Goal: Obtain resource: Download file/media

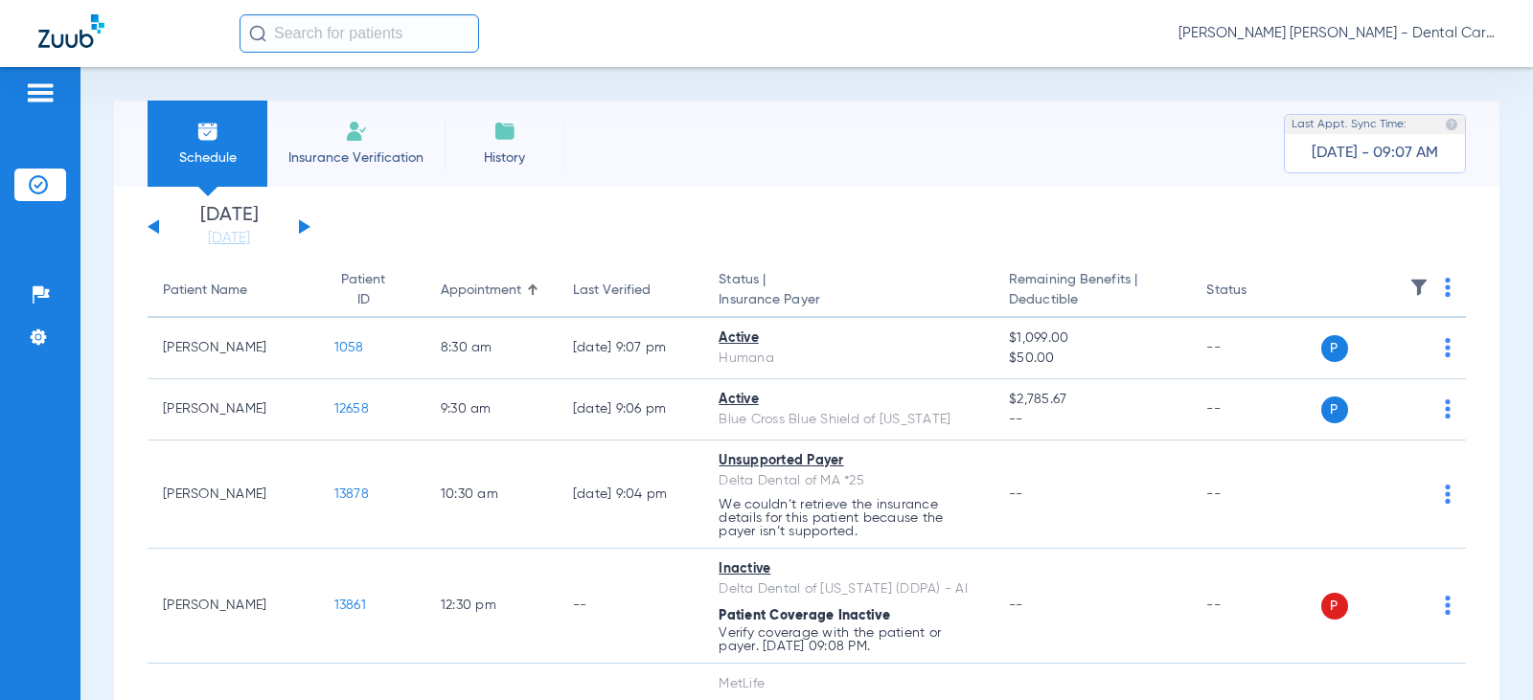
click at [302, 220] on div "[DATE] [DATE] [DATE] [DATE] [DATE] [DATE] [DATE] [DATE] [DATE] [DATE] [DATE] [D…" at bounding box center [229, 227] width 163 height 42
click at [302, 224] on button at bounding box center [304, 226] width 11 height 14
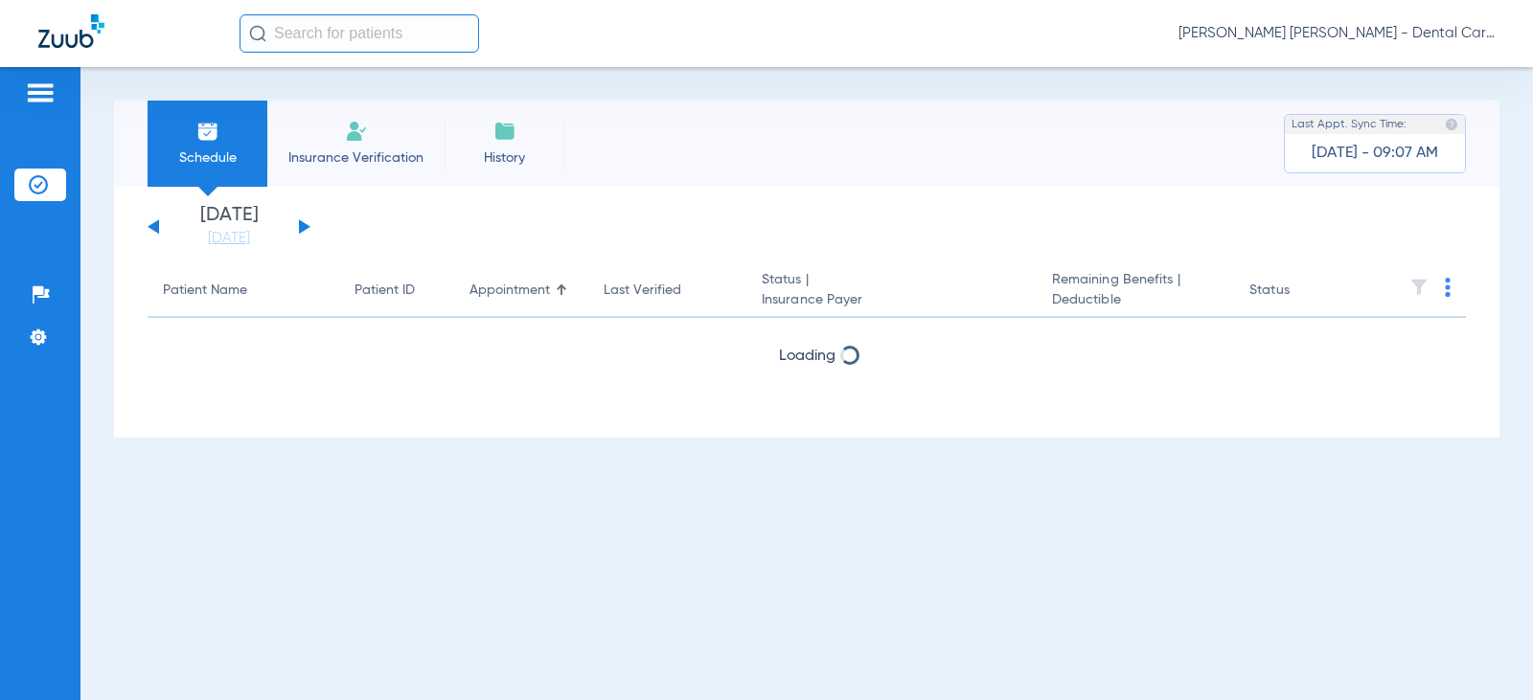
click at [302, 224] on button at bounding box center [304, 226] width 11 height 14
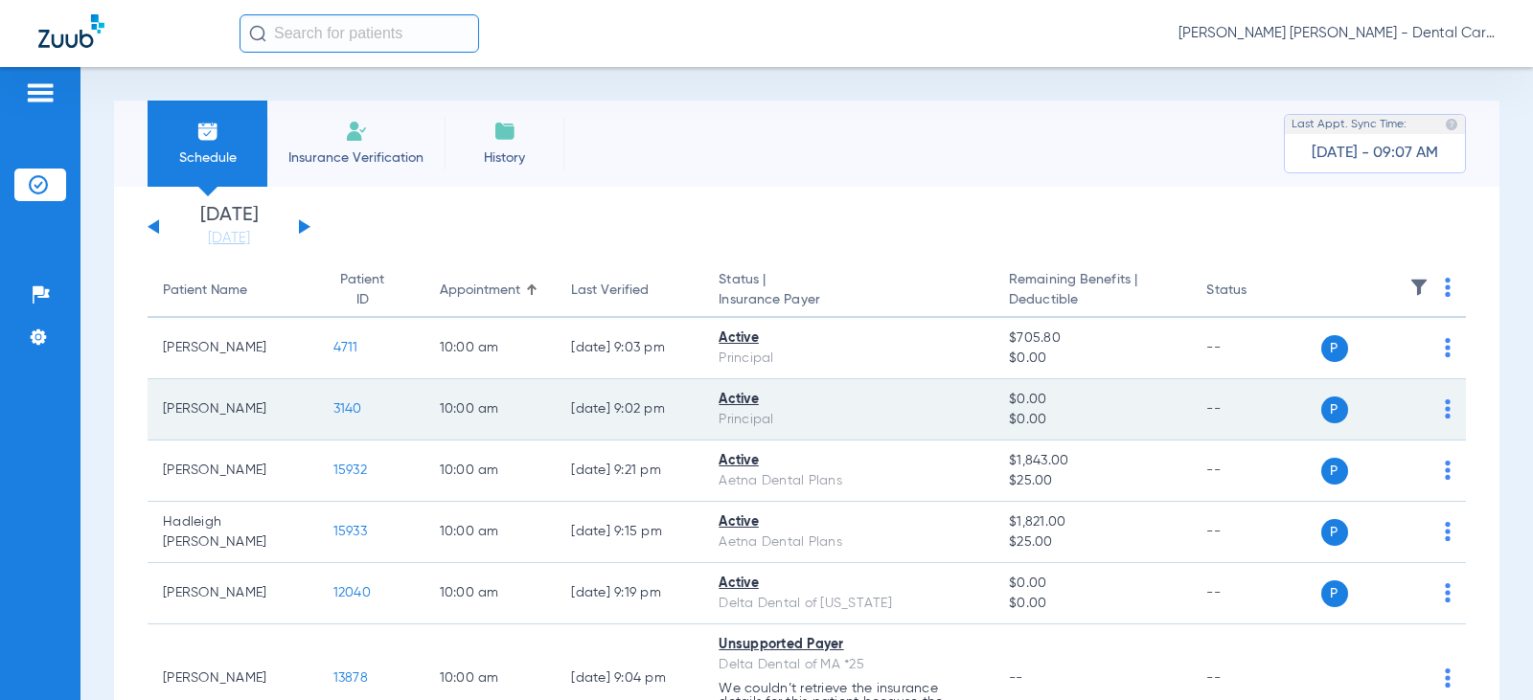
click at [333, 409] on span "3140" at bounding box center [347, 408] width 29 height 13
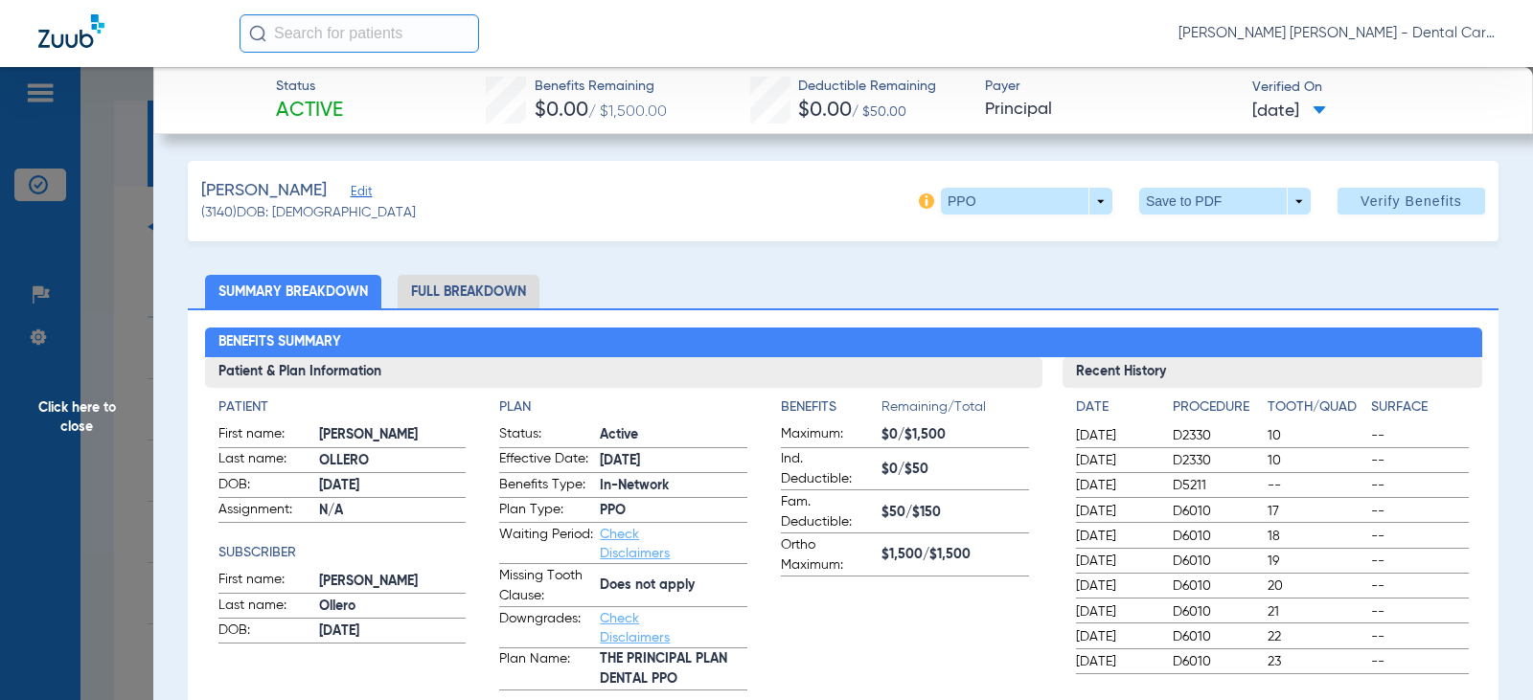
click at [486, 292] on li "Full Breakdown" at bounding box center [469, 292] width 142 height 34
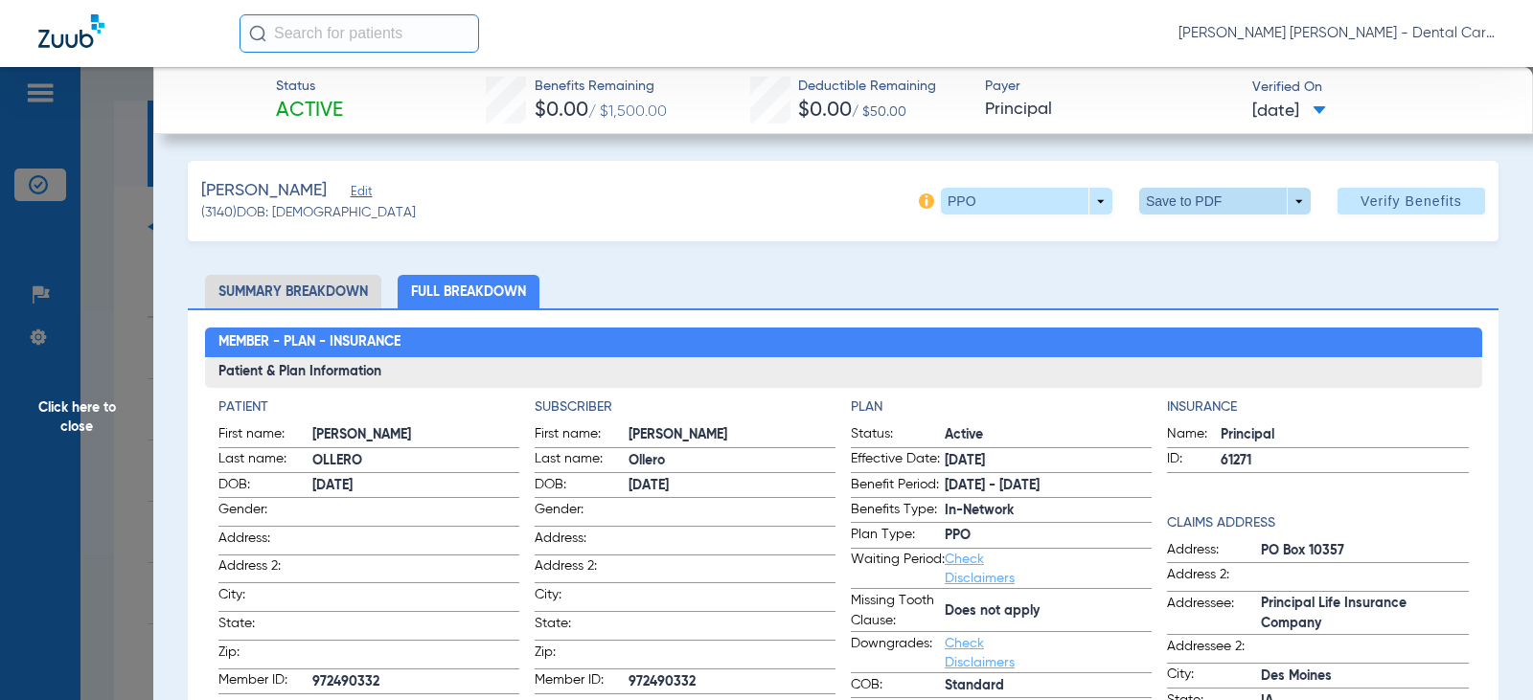
click at [1216, 194] on span at bounding box center [1225, 201] width 46 height 46
click at [1226, 240] on span "Save to PDF" at bounding box center [1217, 239] width 76 height 13
click at [79, 413] on span "Click here to close" at bounding box center [76, 417] width 153 height 700
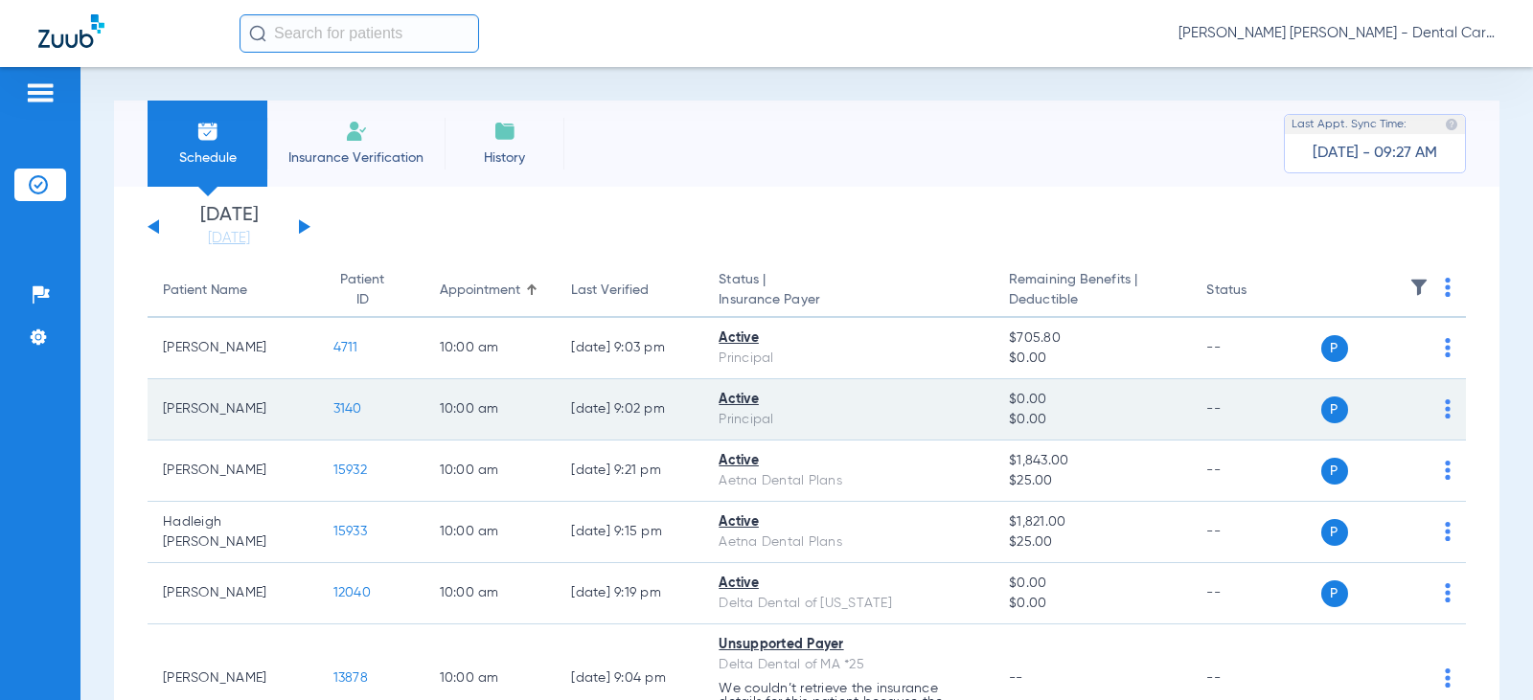
click at [333, 409] on span "3140" at bounding box center [347, 408] width 29 height 13
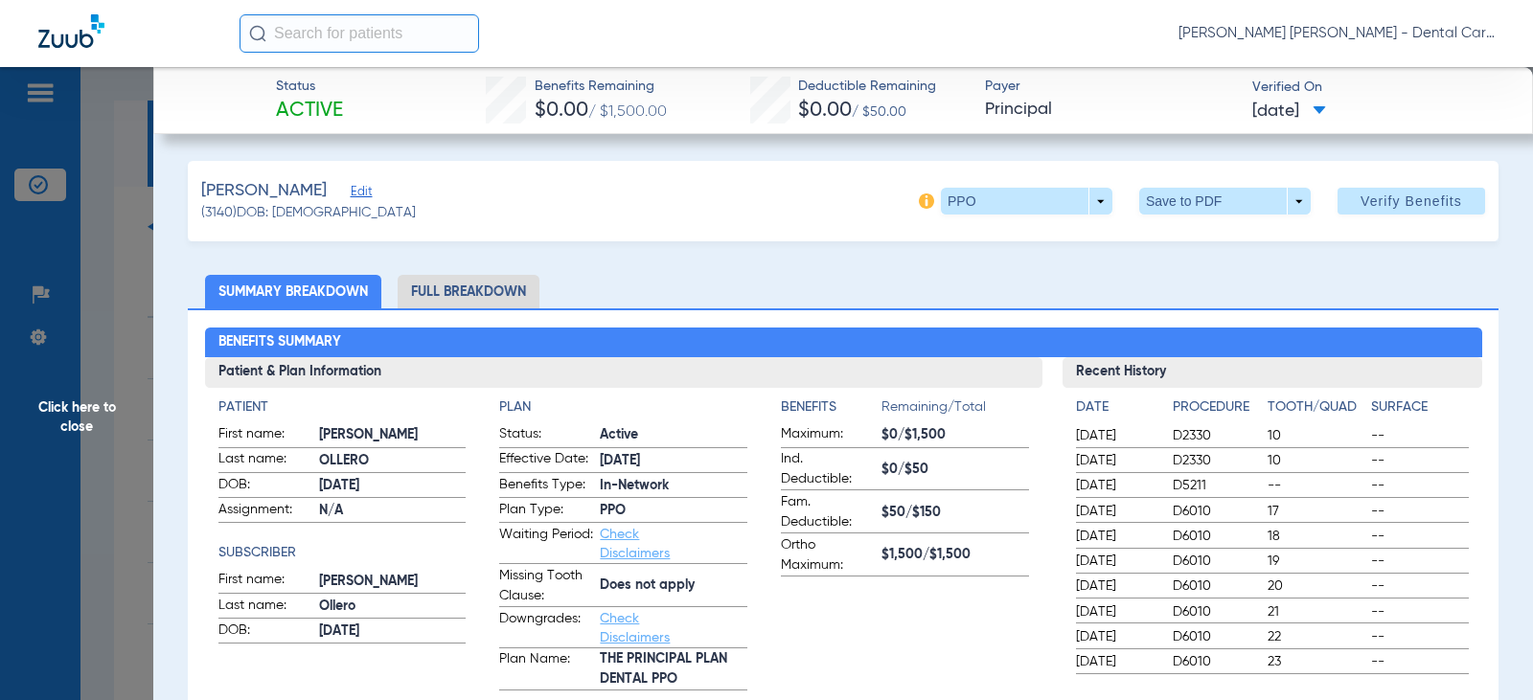
click at [517, 293] on li "Full Breakdown" at bounding box center [469, 292] width 142 height 34
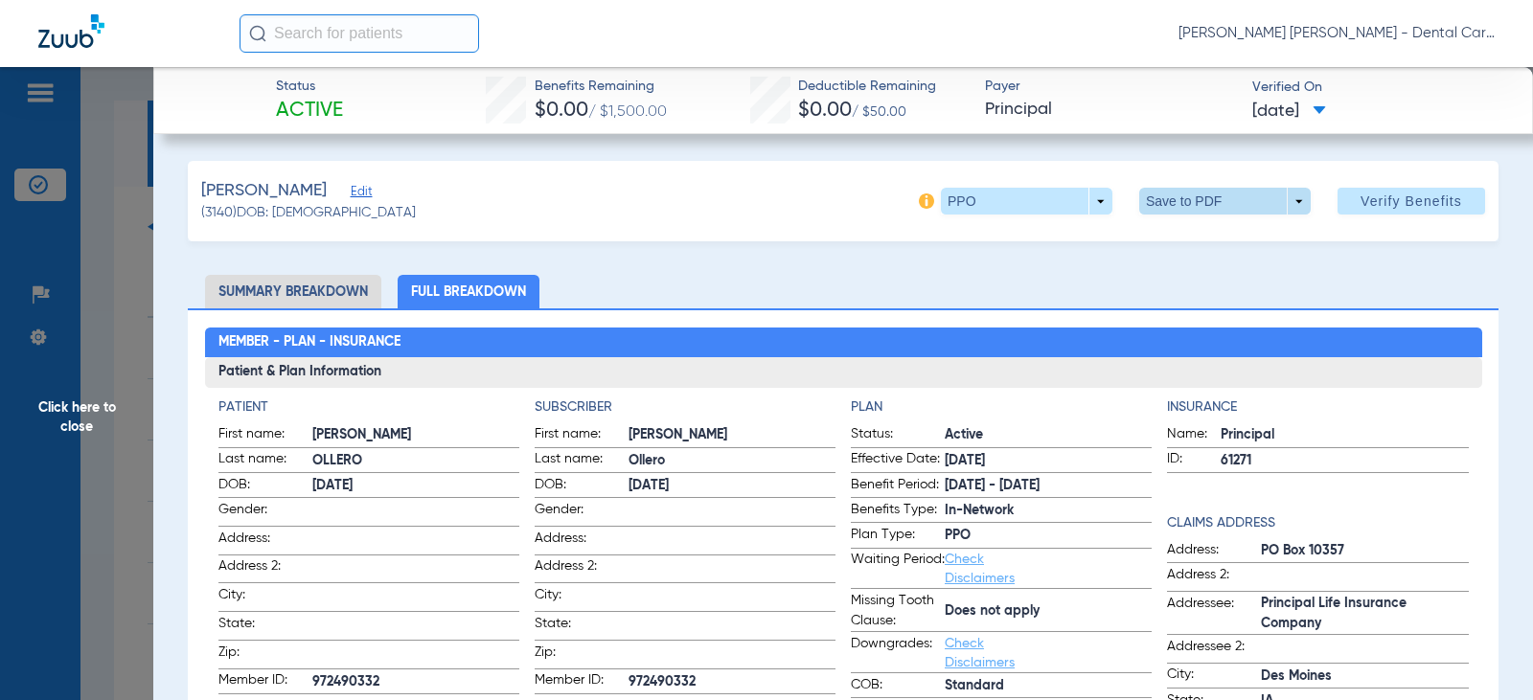
click at [1234, 202] on span at bounding box center [1225, 201] width 172 height 27
click at [1211, 235] on span "Save to PDF" at bounding box center [1217, 239] width 76 height 13
click at [67, 416] on span "Click here to close" at bounding box center [76, 417] width 153 height 700
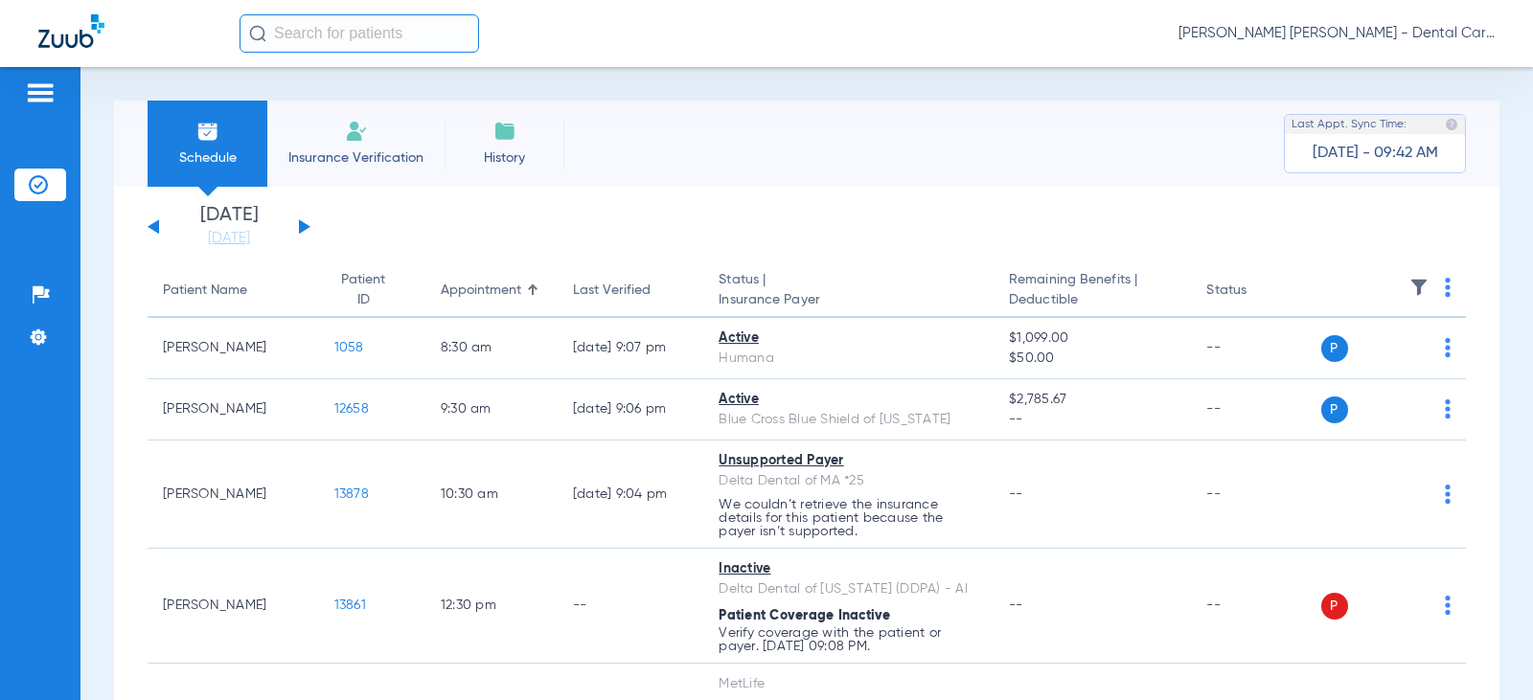
click at [298, 224] on div "[DATE] [DATE] [DATE] [DATE] [DATE] [DATE] [DATE] [DATE] [DATE] [DATE] [DATE] [D…" at bounding box center [229, 227] width 163 height 42
click at [304, 228] on button at bounding box center [304, 226] width 11 height 14
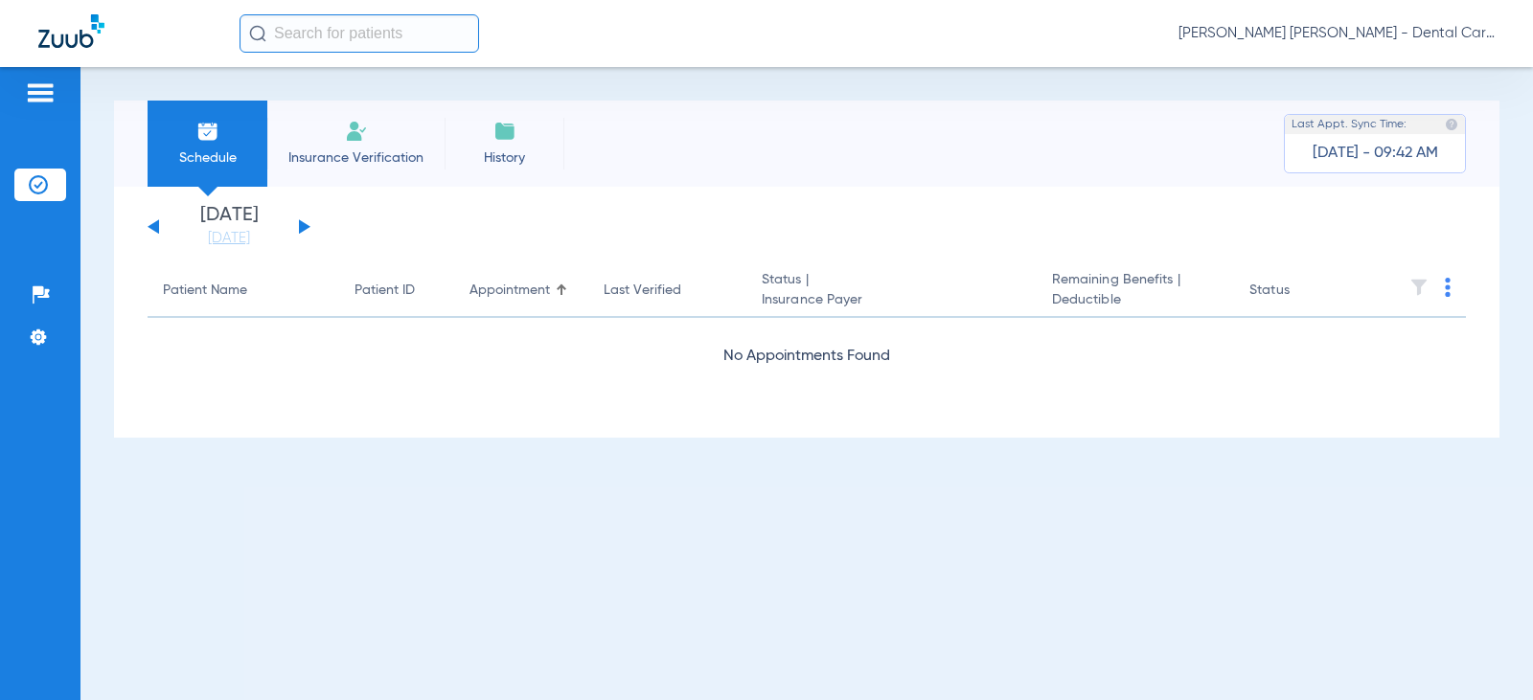
click at [305, 230] on button at bounding box center [304, 226] width 11 height 14
click at [311, 228] on app-single-date-navigator "Wednesday 07-23-2025 Thursday 07-24-2025 Friday 07-25-2025 Saturday 07-26-2025 …" at bounding box center [807, 227] width 1318 height 42
click at [296, 223] on div "[DATE] [DATE] [DATE] [DATE] [DATE] [DATE] [DATE] [DATE] [DATE] [DATE] [DATE] [D…" at bounding box center [229, 227] width 163 height 42
click at [302, 229] on button at bounding box center [304, 226] width 11 height 14
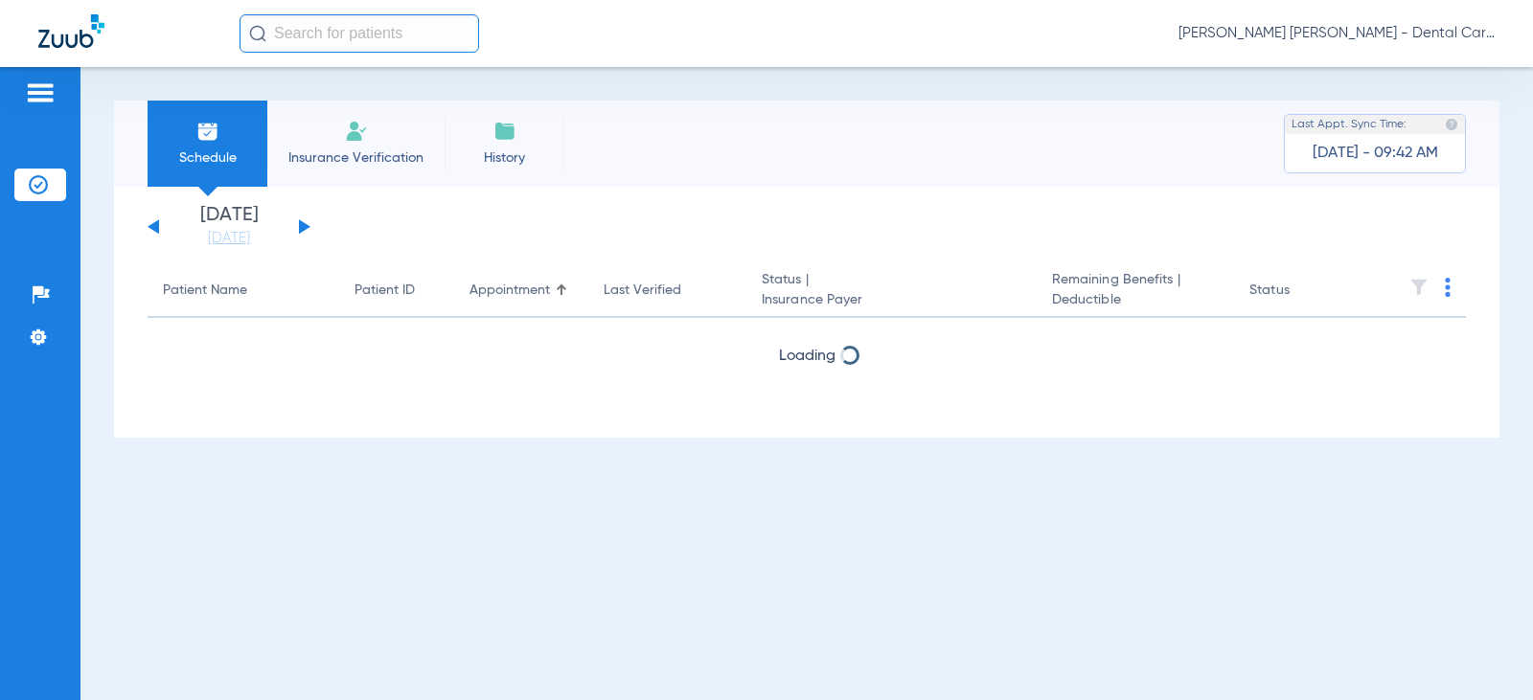
click at [303, 229] on button at bounding box center [304, 226] width 11 height 14
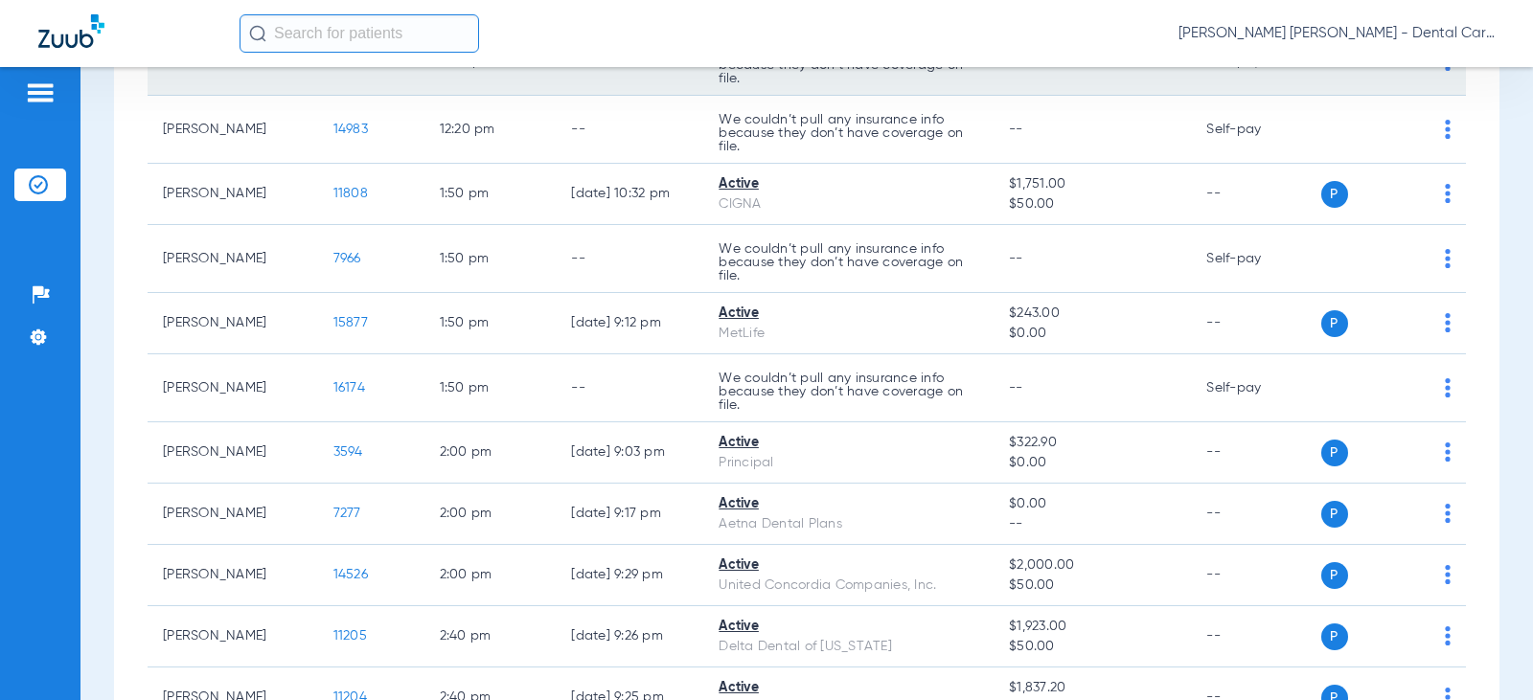
scroll to position [1533, 0]
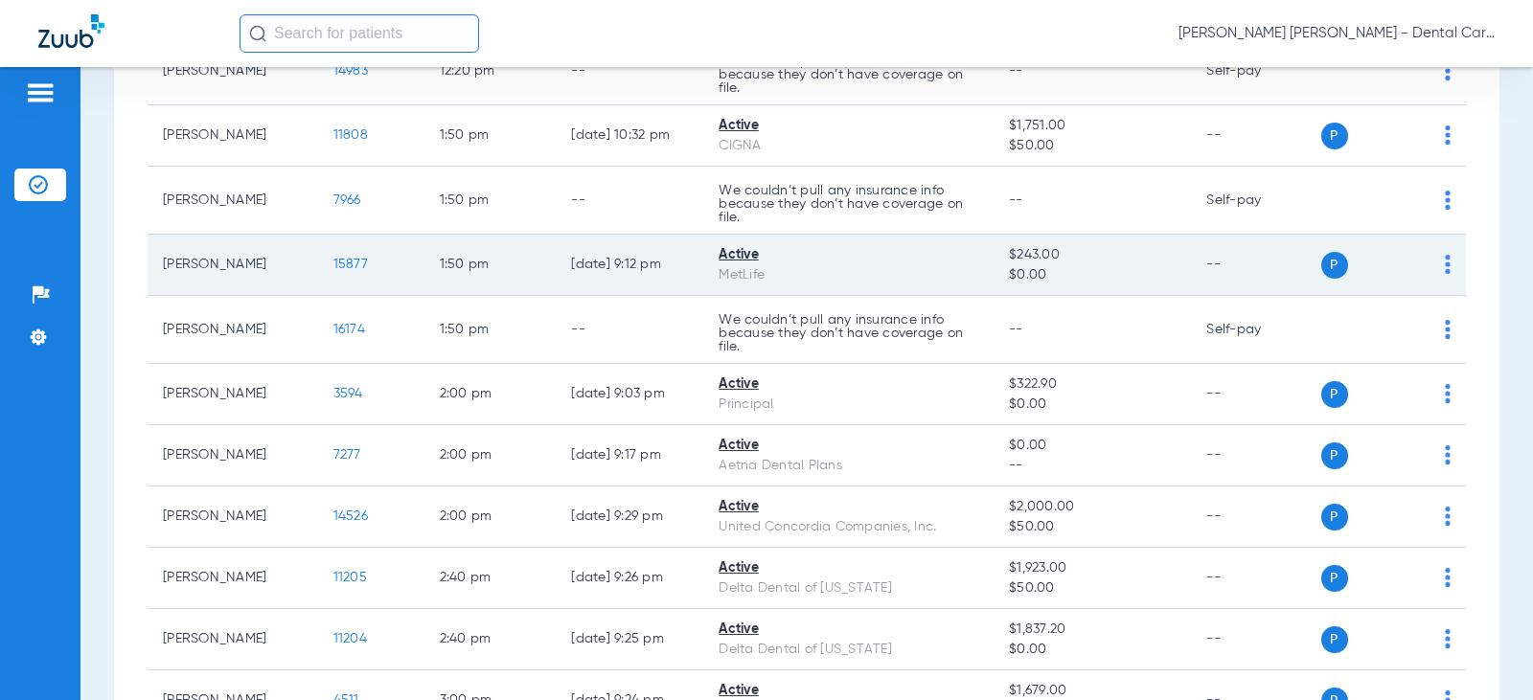
click at [338, 259] on span "15877" at bounding box center [350, 264] width 34 height 13
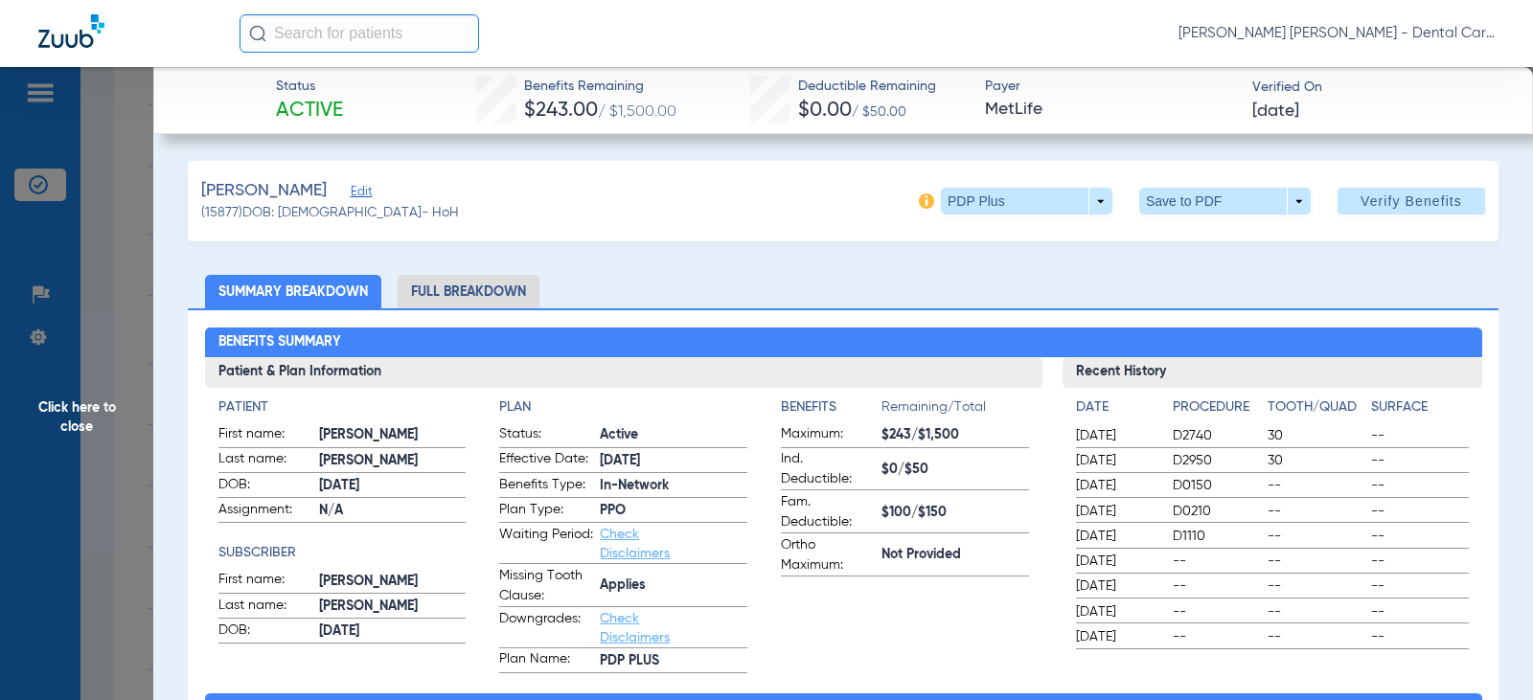
click at [502, 286] on li "Full Breakdown" at bounding box center [469, 292] width 142 height 34
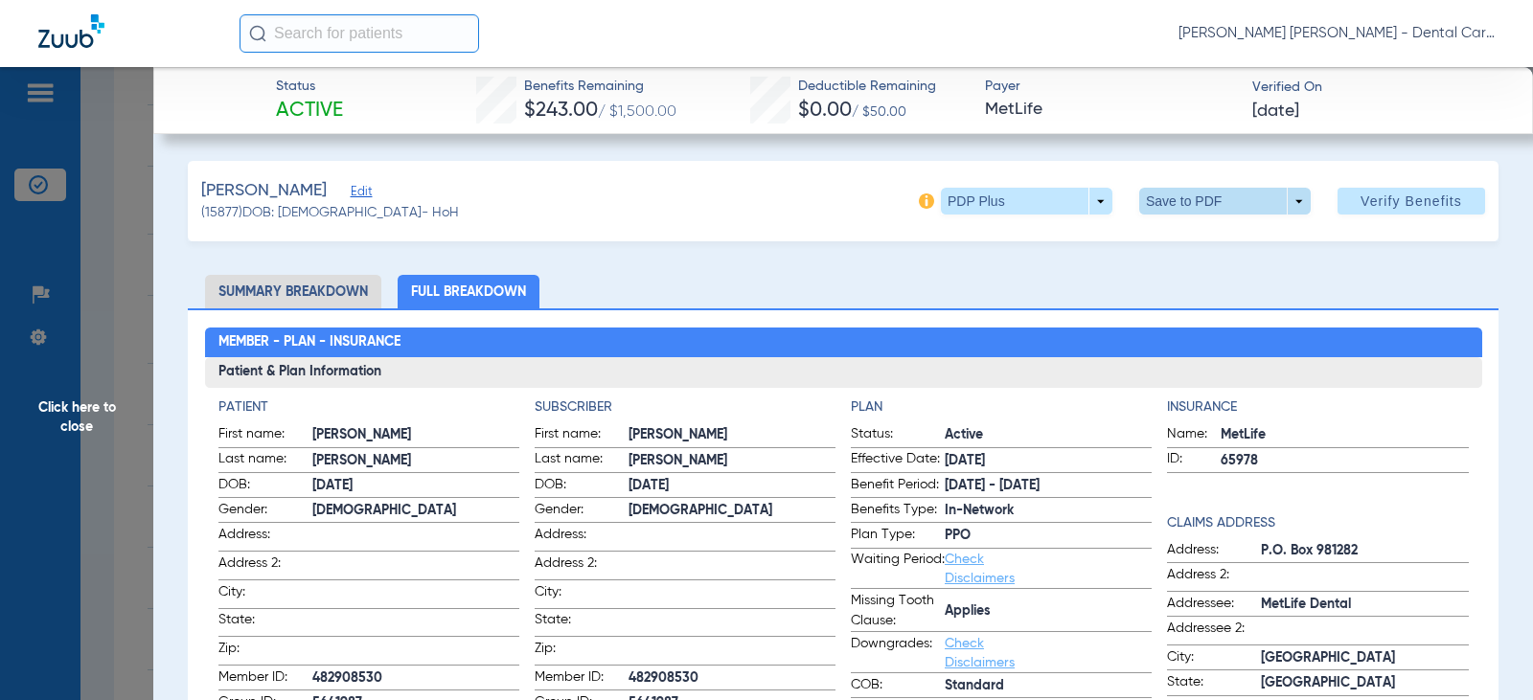
click at [1223, 207] on span at bounding box center [1225, 201] width 46 height 46
click at [1211, 235] on span "Save to PDF" at bounding box center [1217, 239] width 76 height 13
click at [80, 403] on span "Click here to close" at bounding box center [76, 417] width 153 height 700
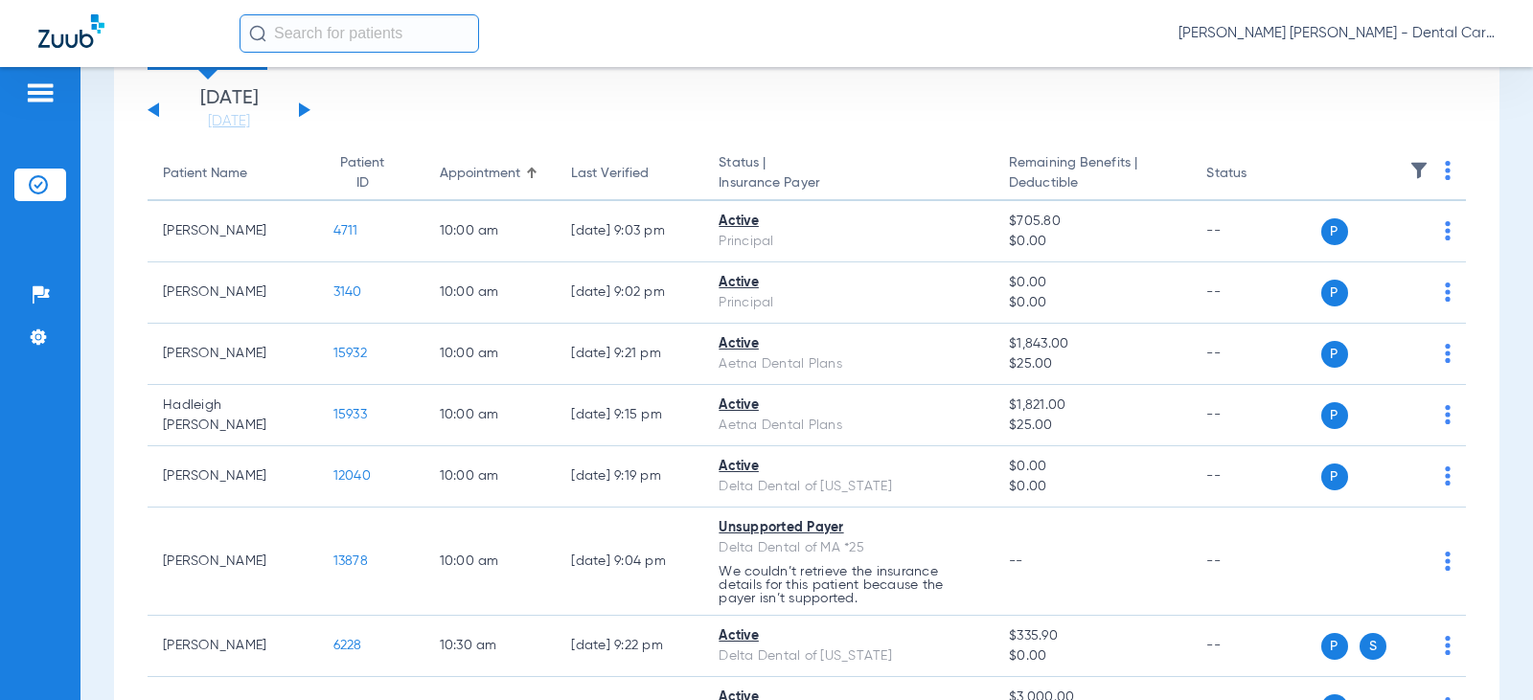
scroll to position [91, 0]
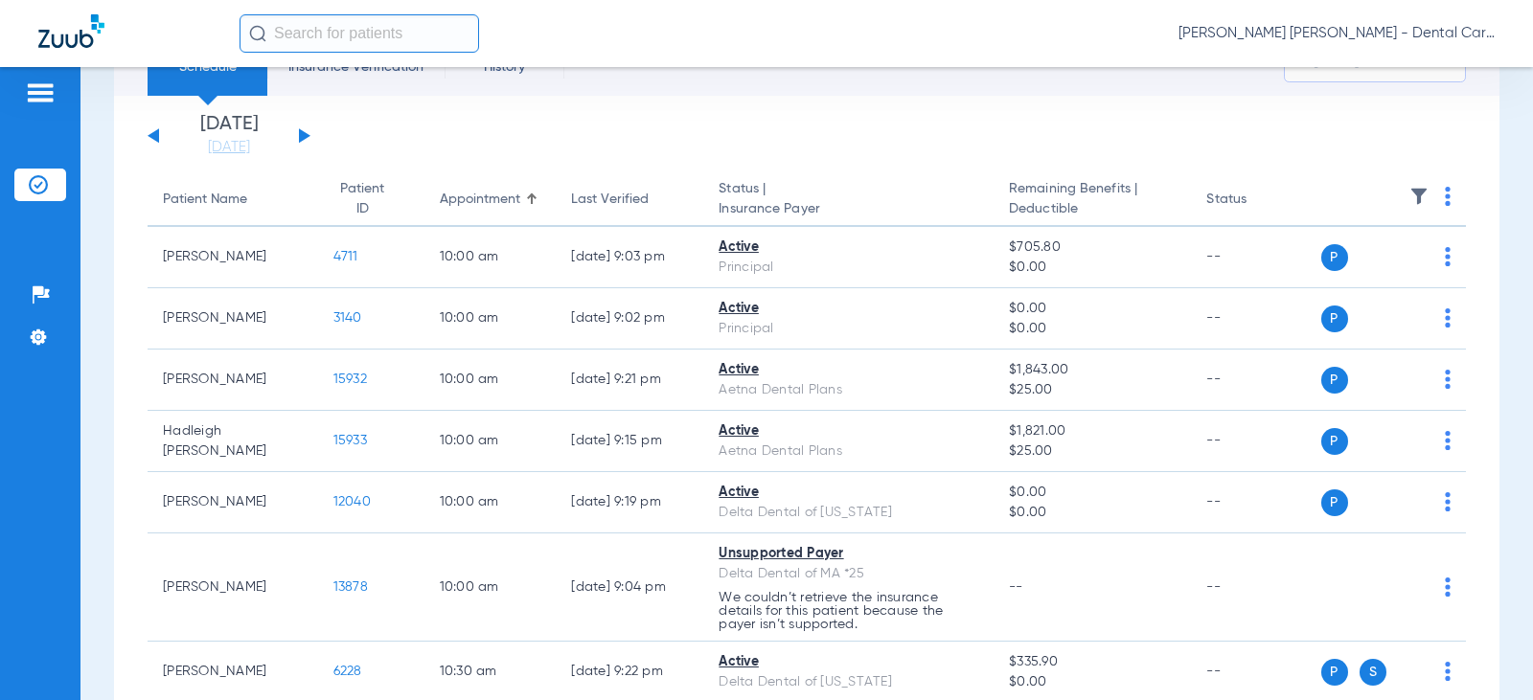
click at [323, 34] on input "text" at bounding box center [360, 33] width 240 height 38
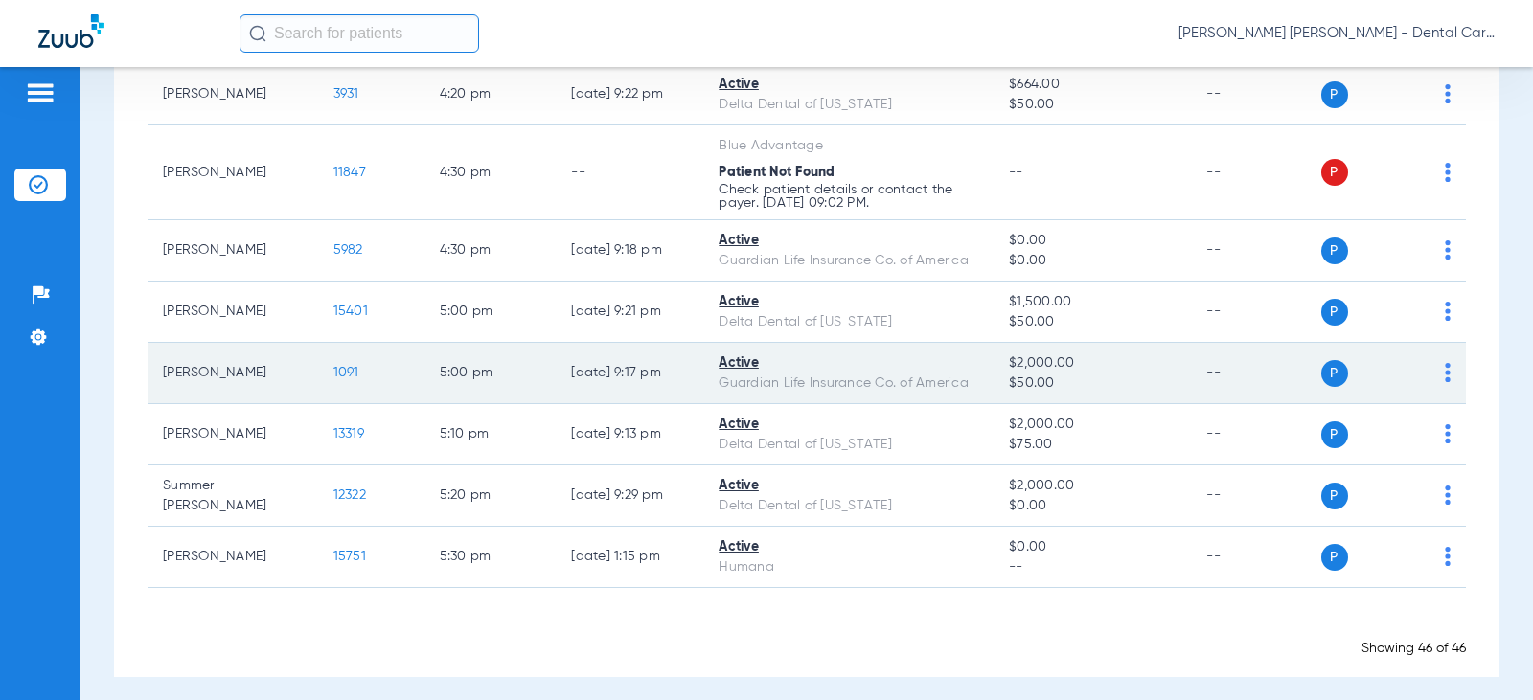
scroll to position [2870, 0]
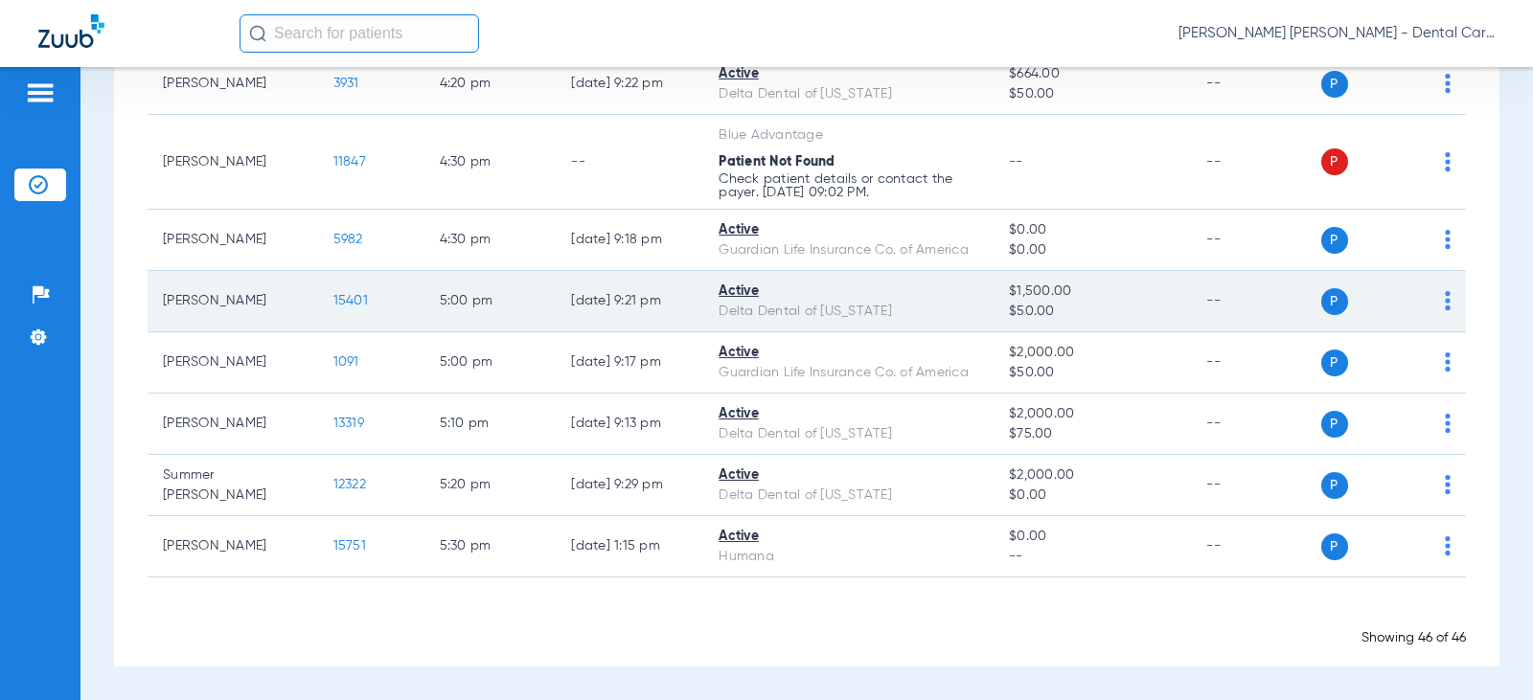
click at [335, 304] on span "15401" at bounding box center [350, 300] width 34 height 13
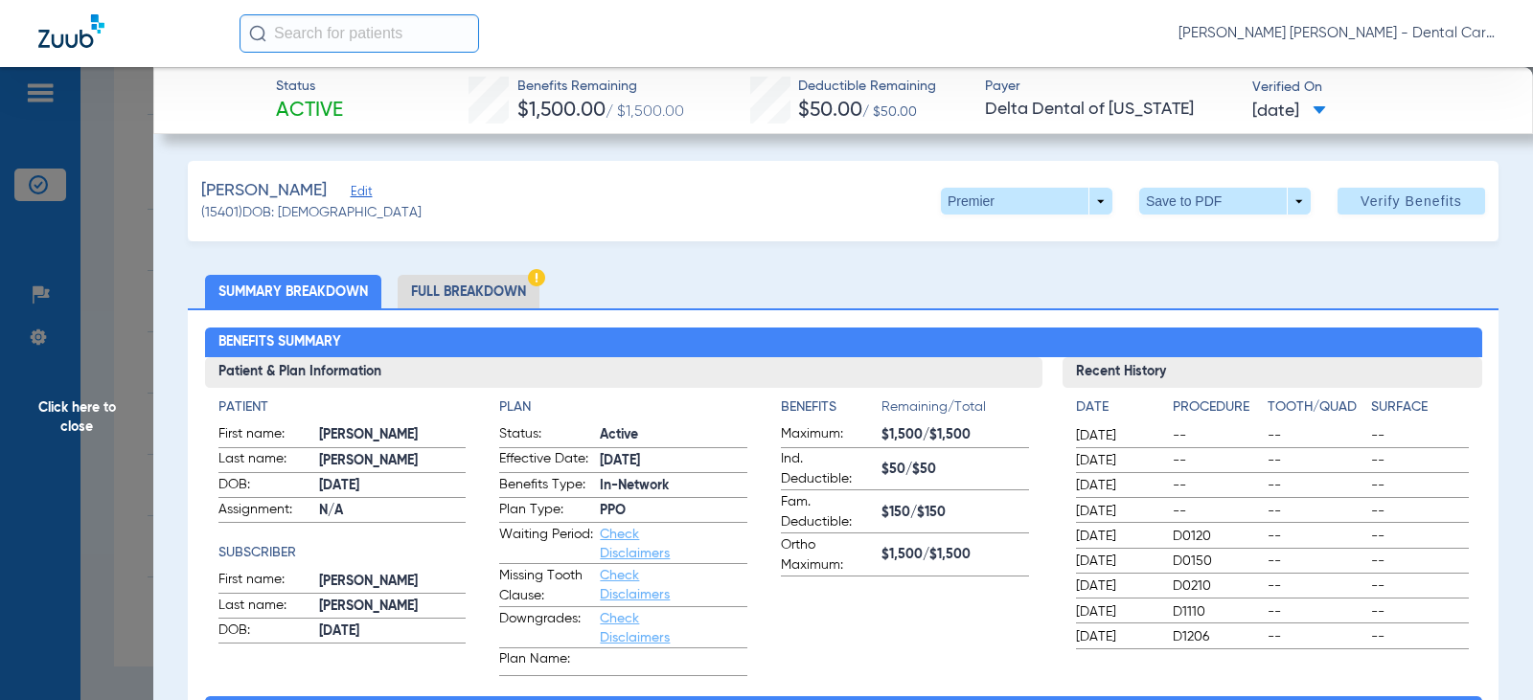
click at [471, 290] on li "Full Breakdown" at bounding box center [469, 292] width 142 height 34
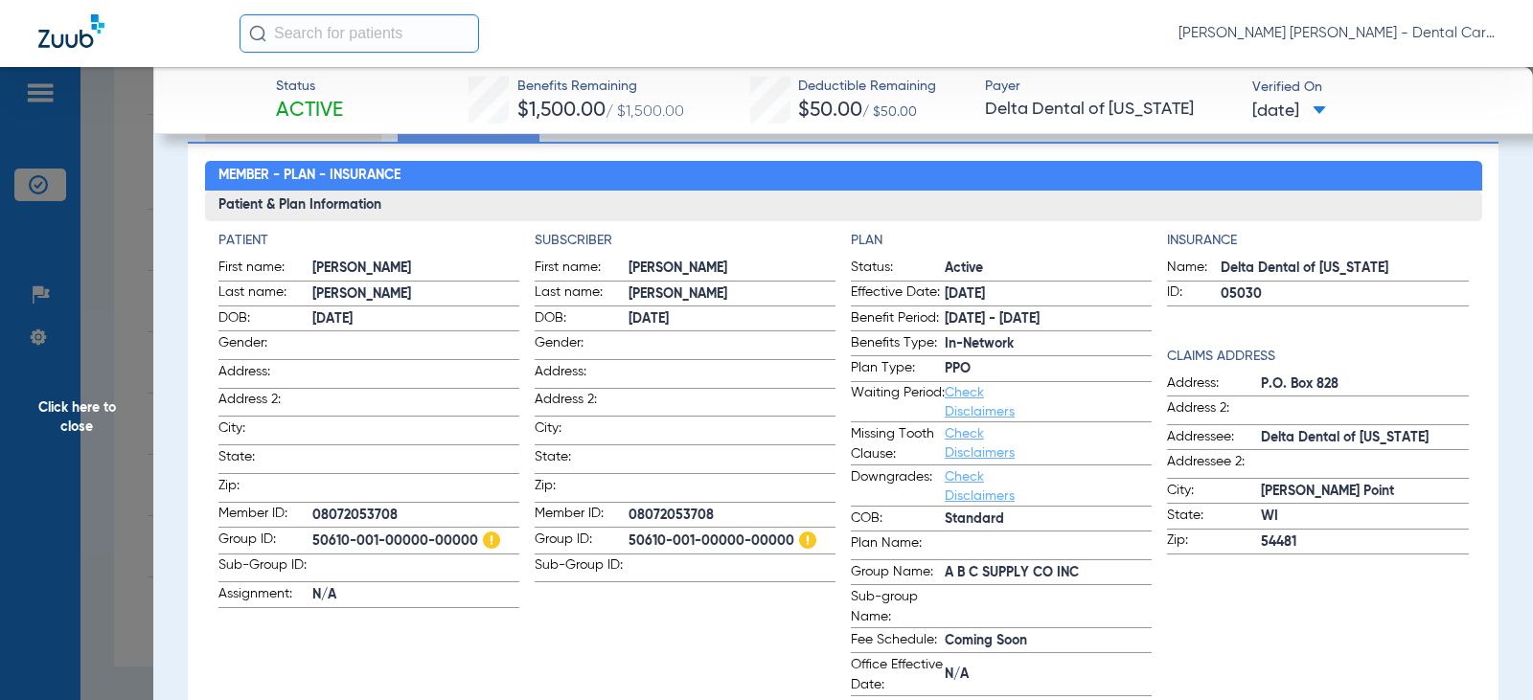
scroll to position [0, 0]
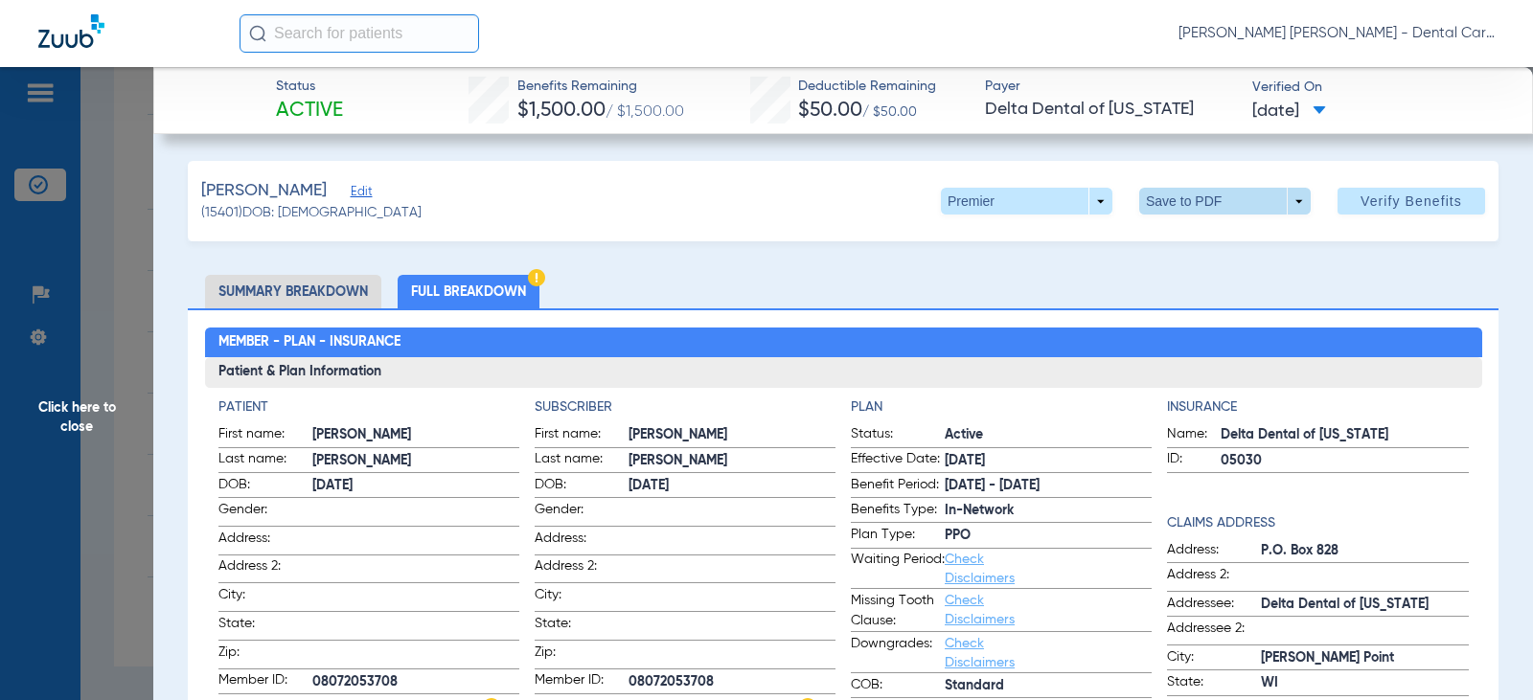
click at [1202, 201] on span at bounding box center [1225, 201] width 46 height 46
click at [1201, 247] on button "insert_drive_file Save to PDF" at bounding box center [1198, 239] width 145 height 38
click at [85, 410] on span "Click here to close" at bounding box center [76, 417] width 153 height 700
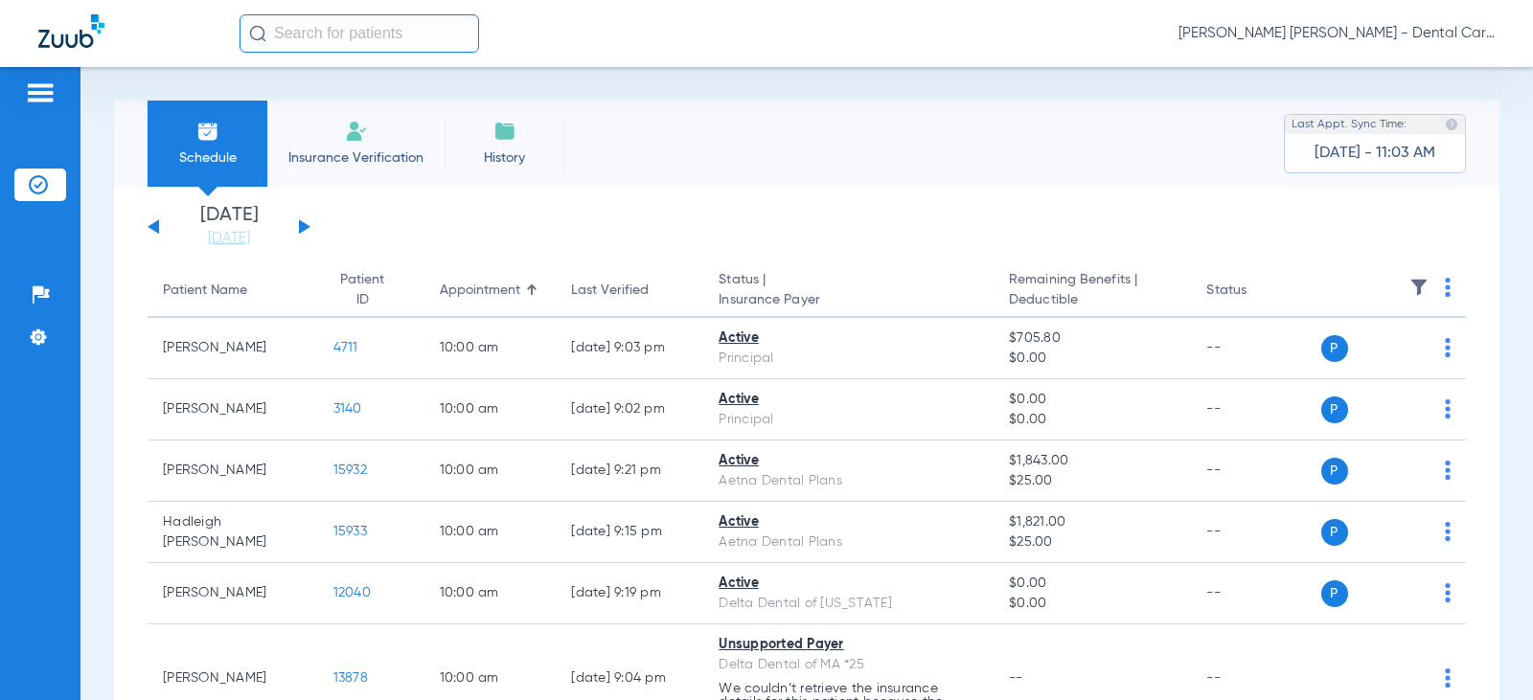
click at [159, 232] on div "[DATE] [DATE] [DATE] [DATE] [DATE] [DATE] [DATE] [DATE] [DATE] [DATE] [DATE] [D…" at bounding box center [229, 227] width 163 height 42
click at [152, 226] on button at bounding box center [153, 226] width 11 height 14
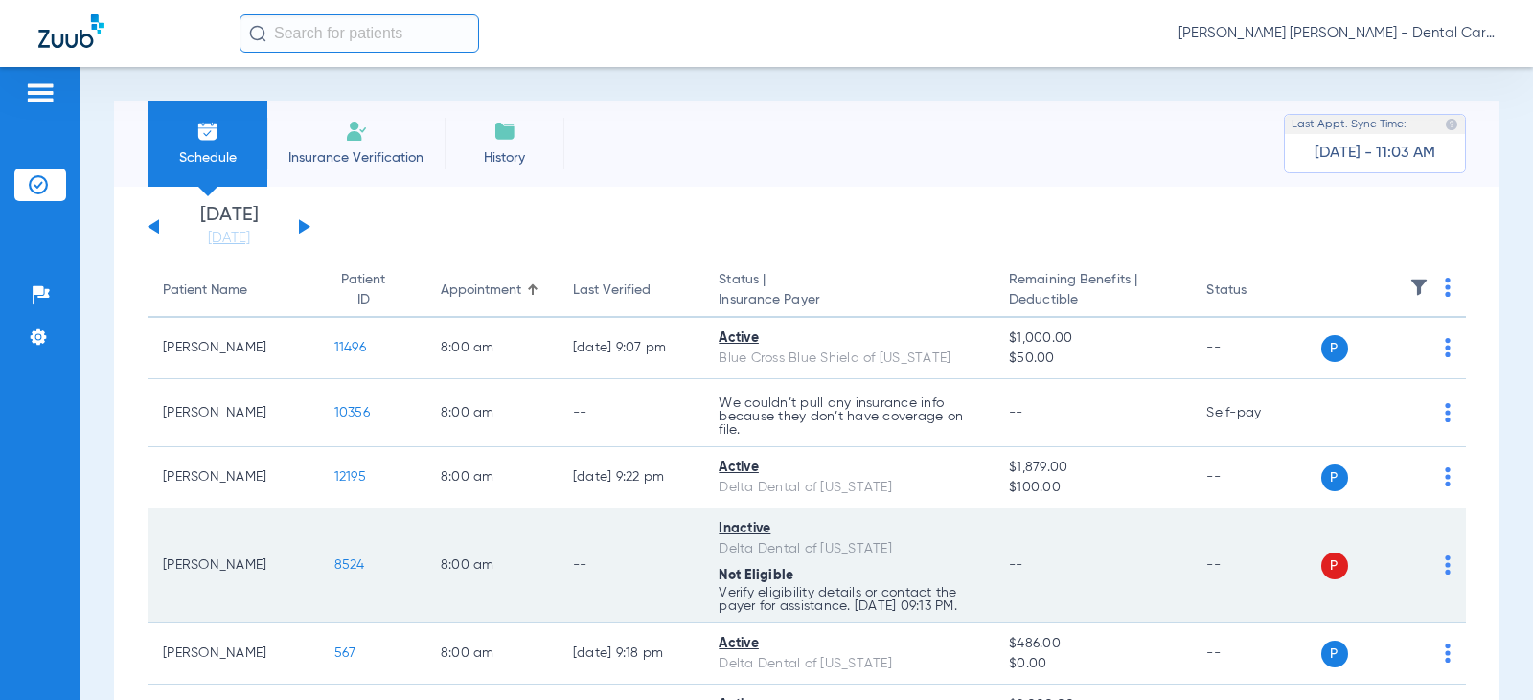
click at [337, 568] on span "8524" at bounding box center [349, 565] width 31 height 13
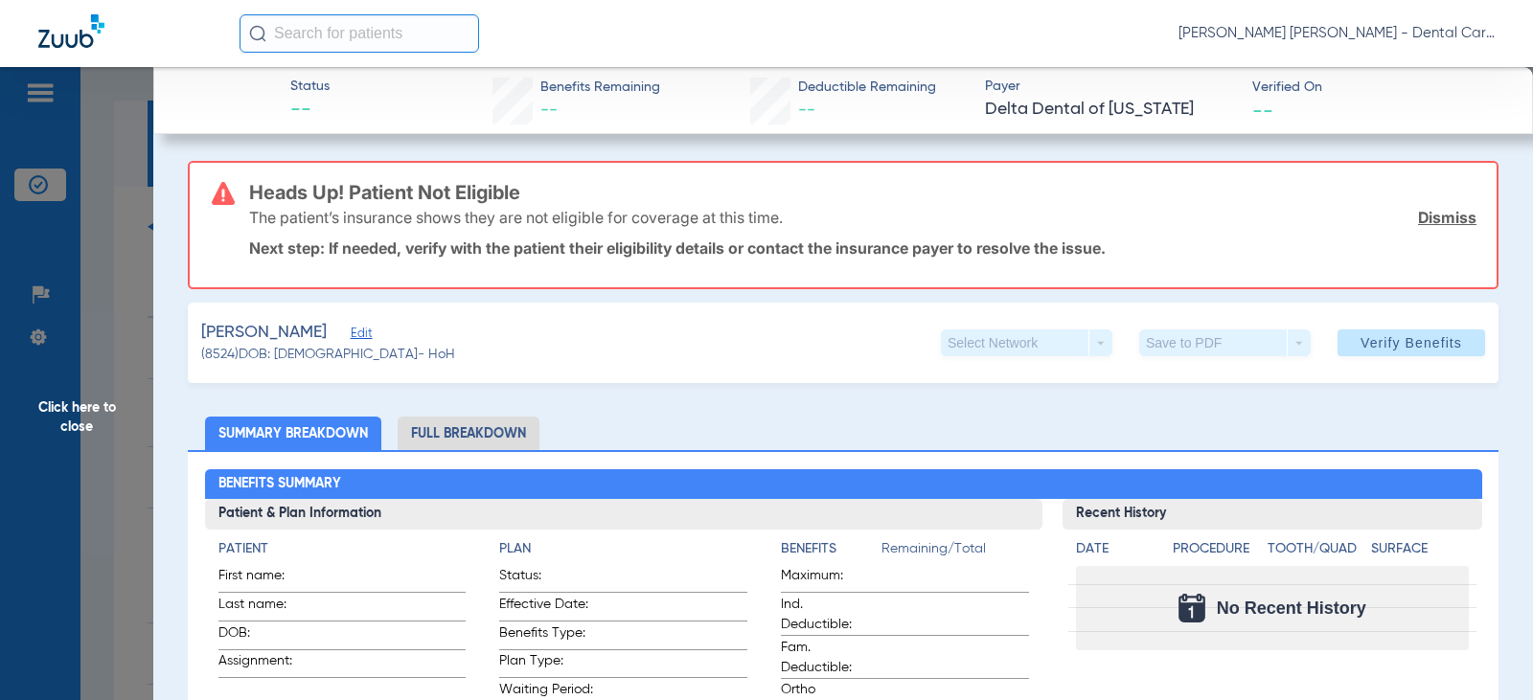
click at [94, 415] on span "Click here to close" at bounding box center [76, 417] width 153 height 700
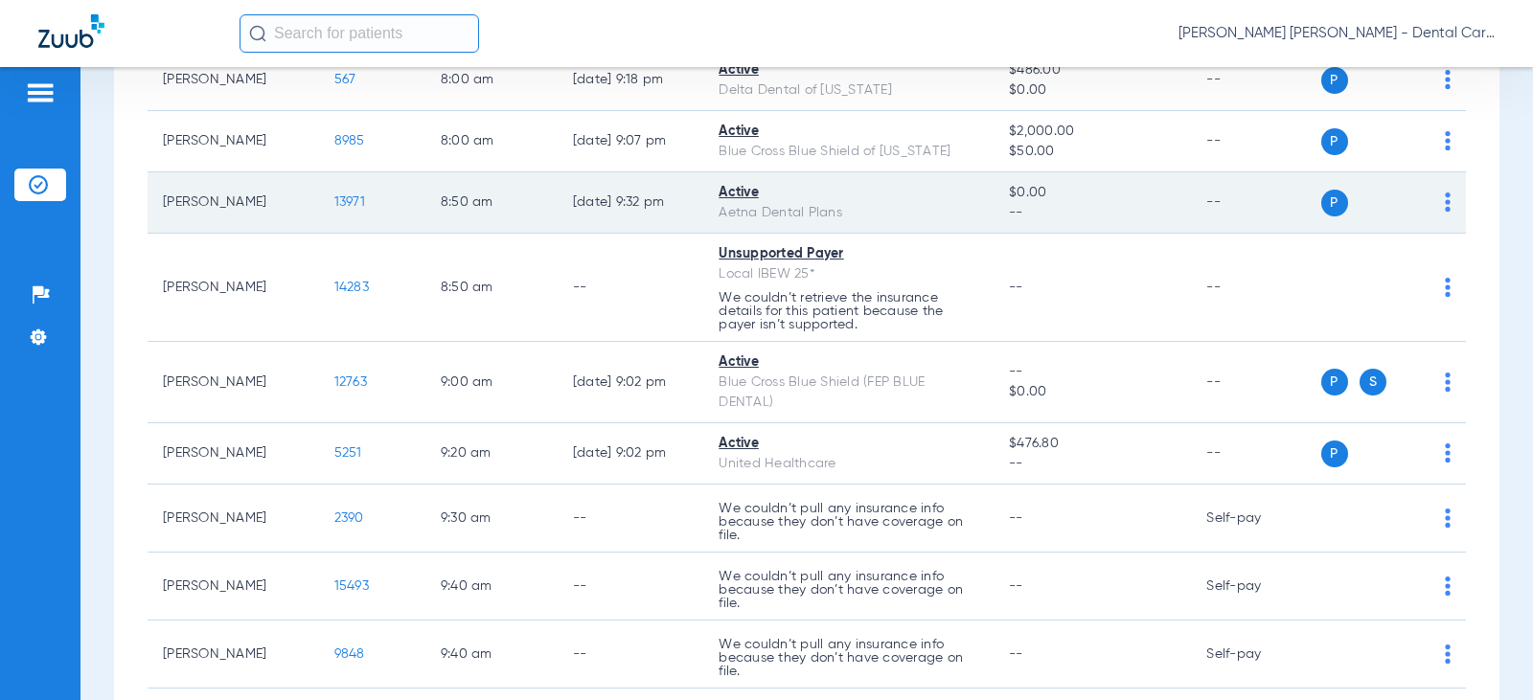
scroll to position [575, 0]
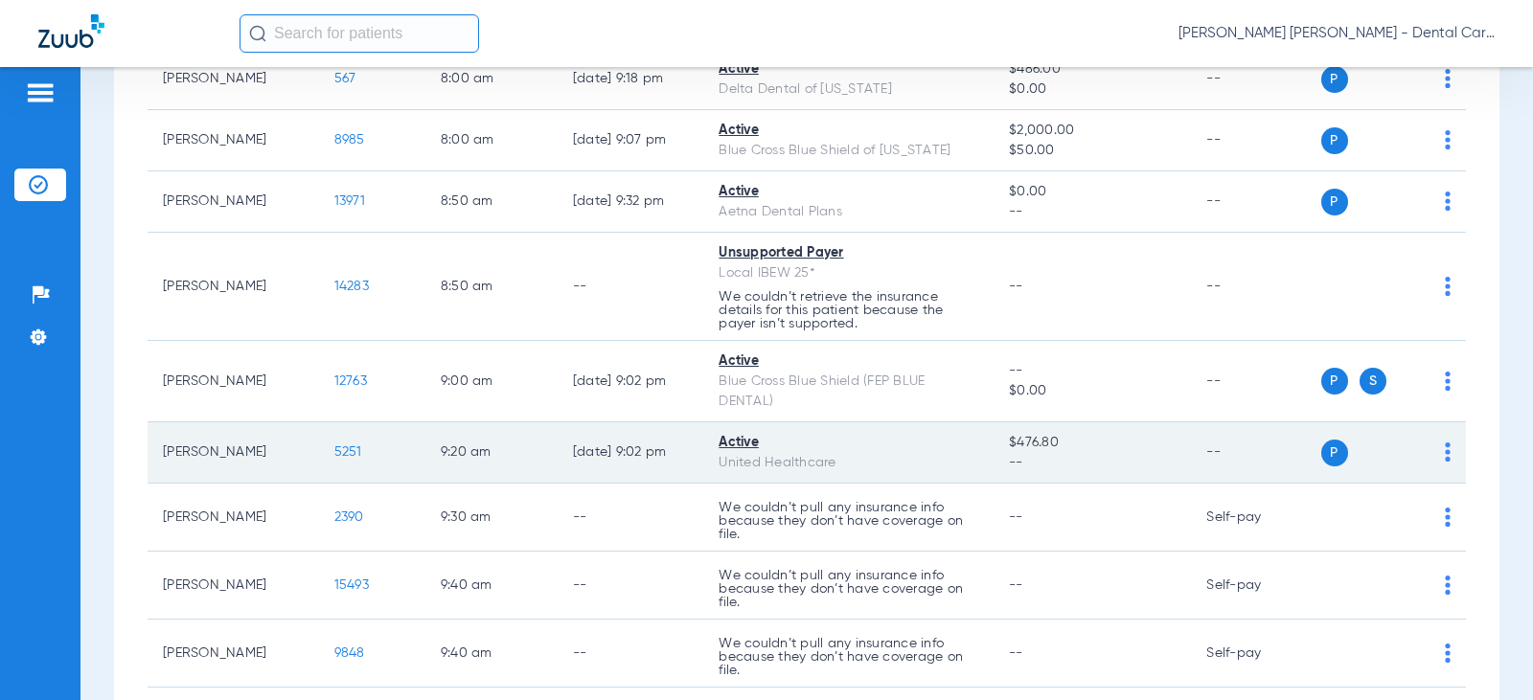
click at [334, 459] on span "5251" at bounding box center [348, 452] width 28 height 13
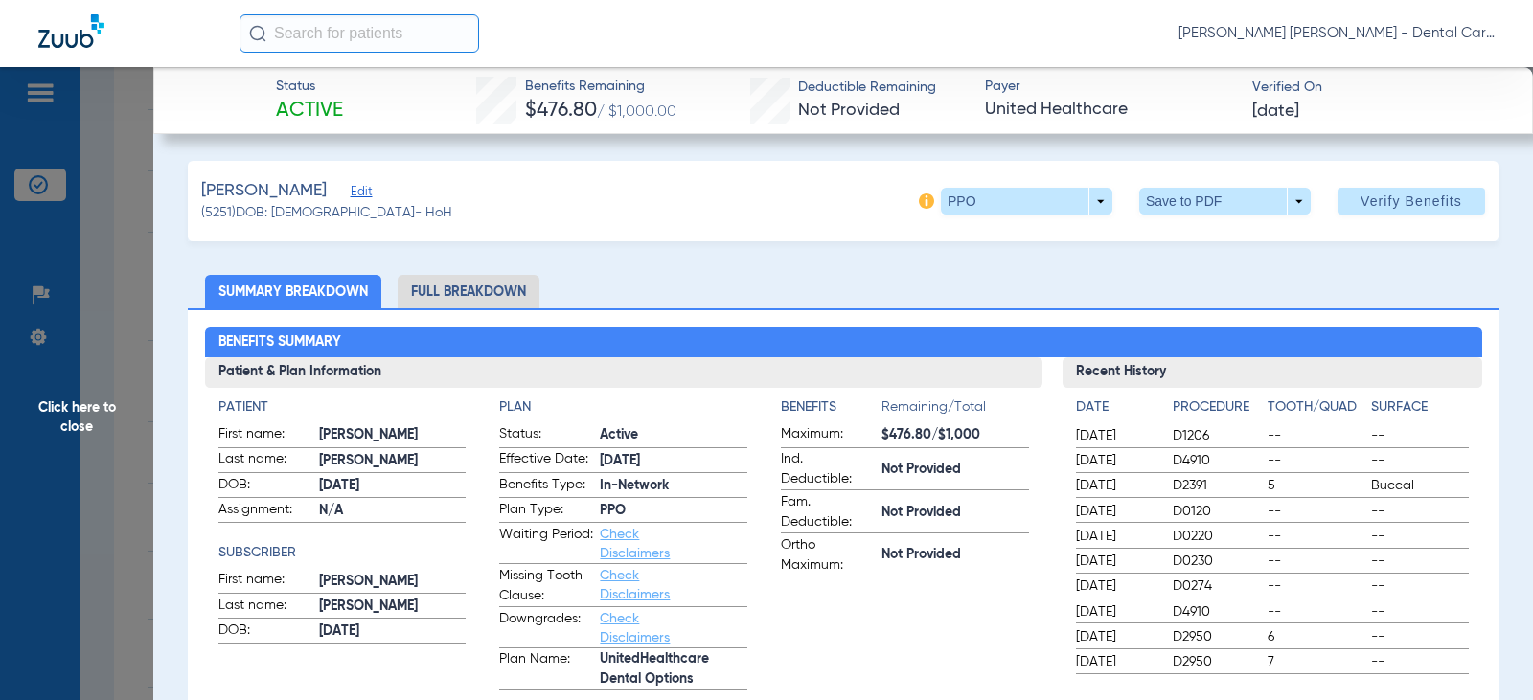
click at [474, 286] on li "Full Breakdown" at bounding box center [469, 292] width 142 height 34
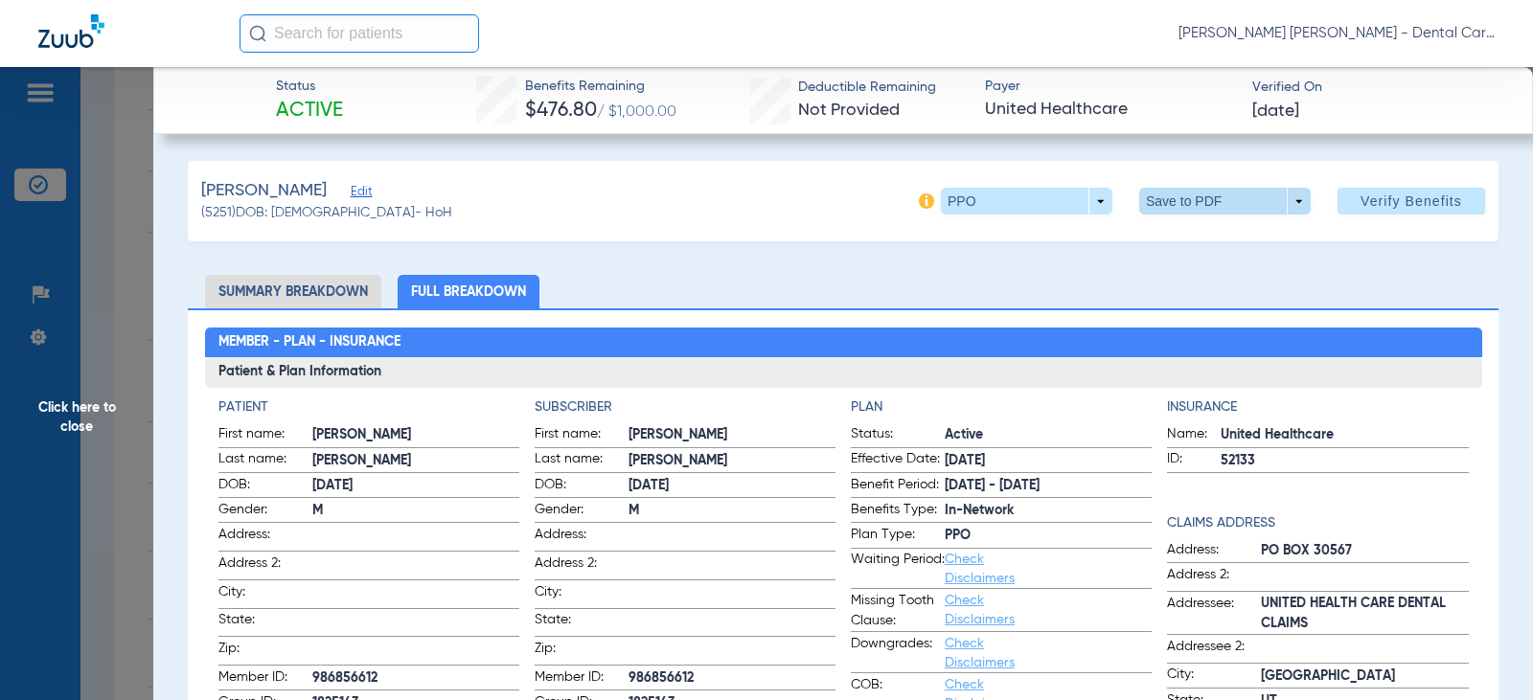
click at [1211, 211] on span at bounding box center [1225, 201] width 46 height 46
click at [1194, 237] on span "Save to PDF" at bounding box center [1217, 239] width 76 height 13
click at [76, 414] on span "Click here to close" at bounding box center [76, 417] width 153 height 700
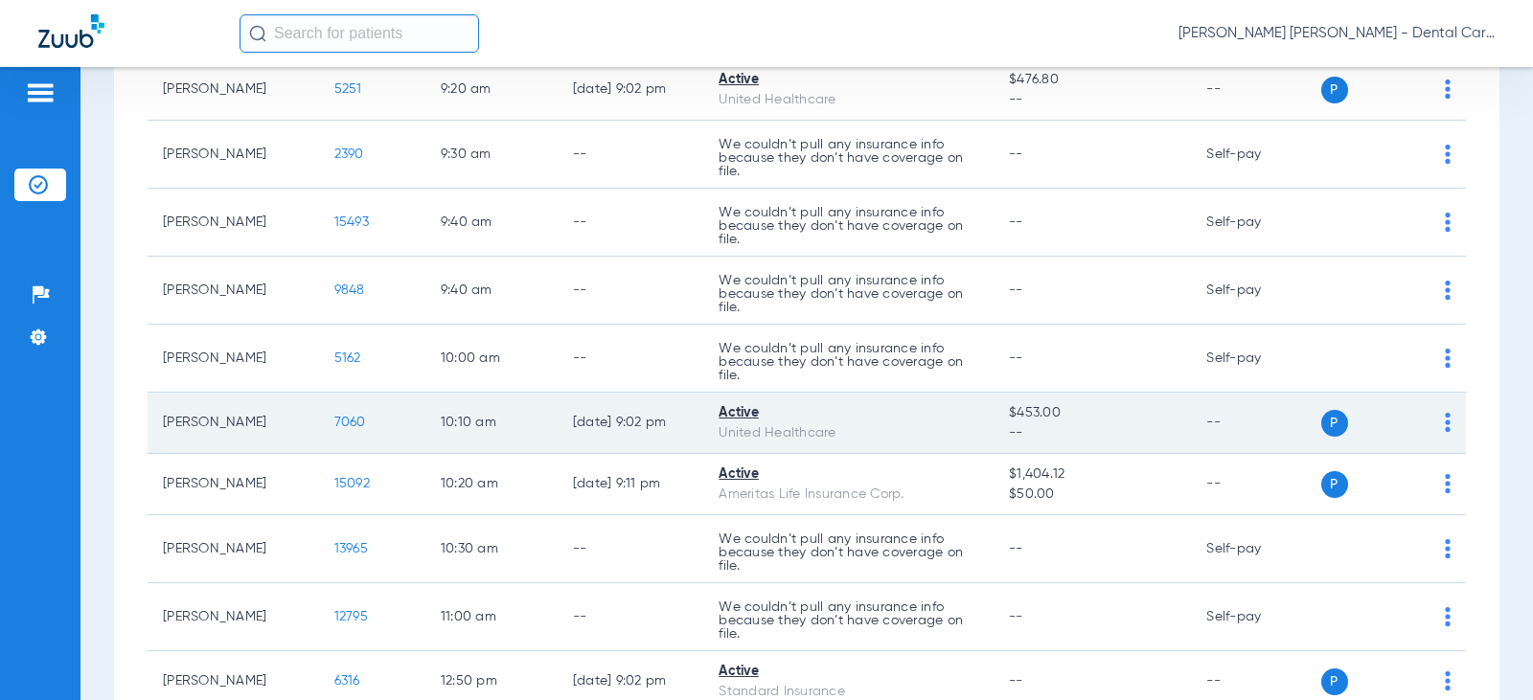
scroll to position [1054, 0]
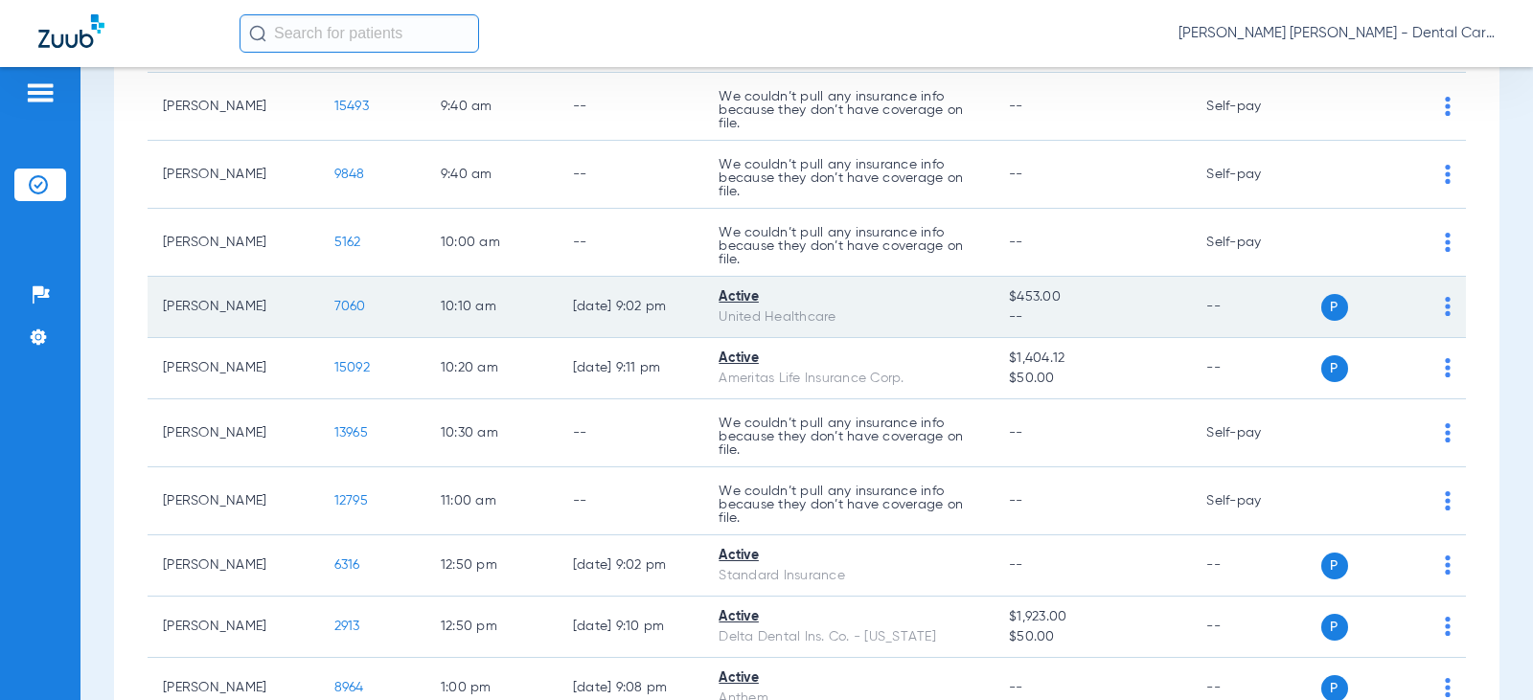
click at [337, 313] on span "7060" at bounding box center [350, 306] width 32 height 13
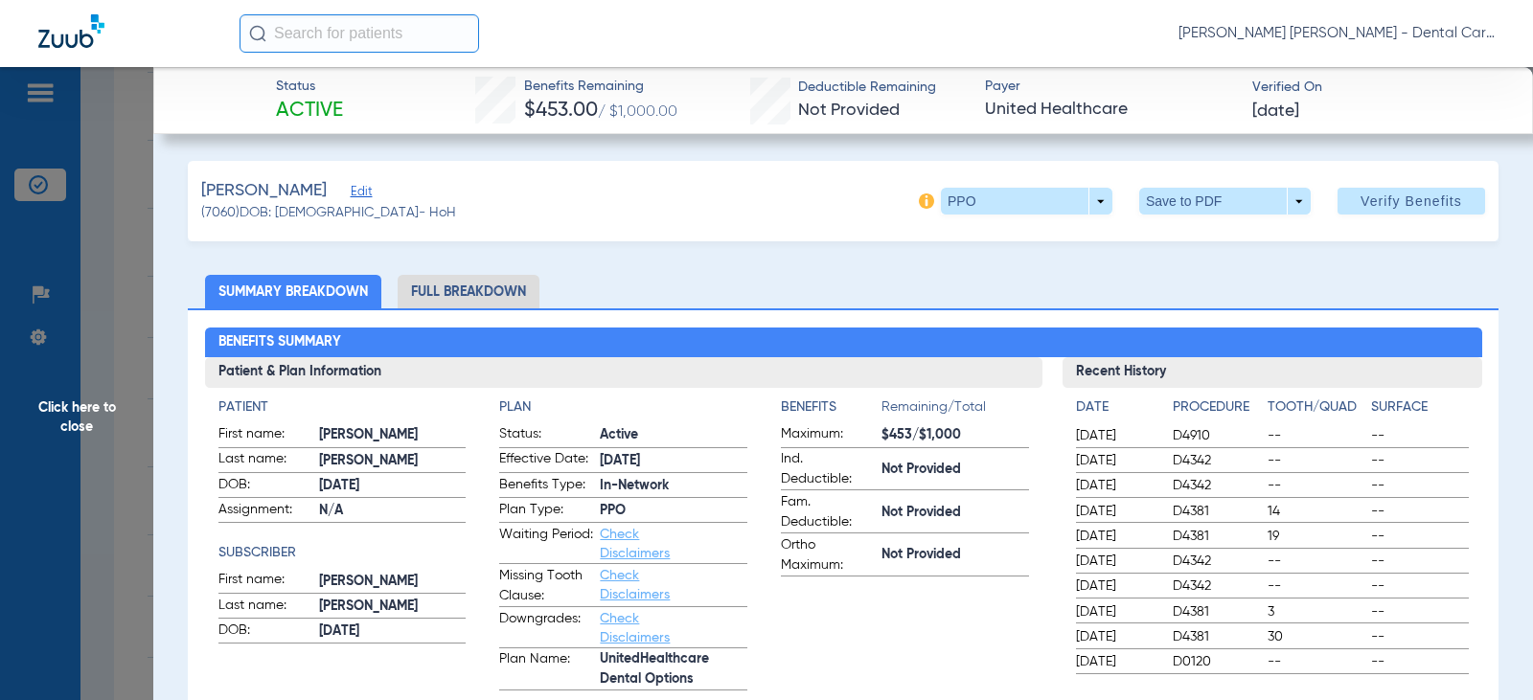
click at [478, 292] on li "Full Breakdown" at bounding box center [469, 292] width 142 height 34
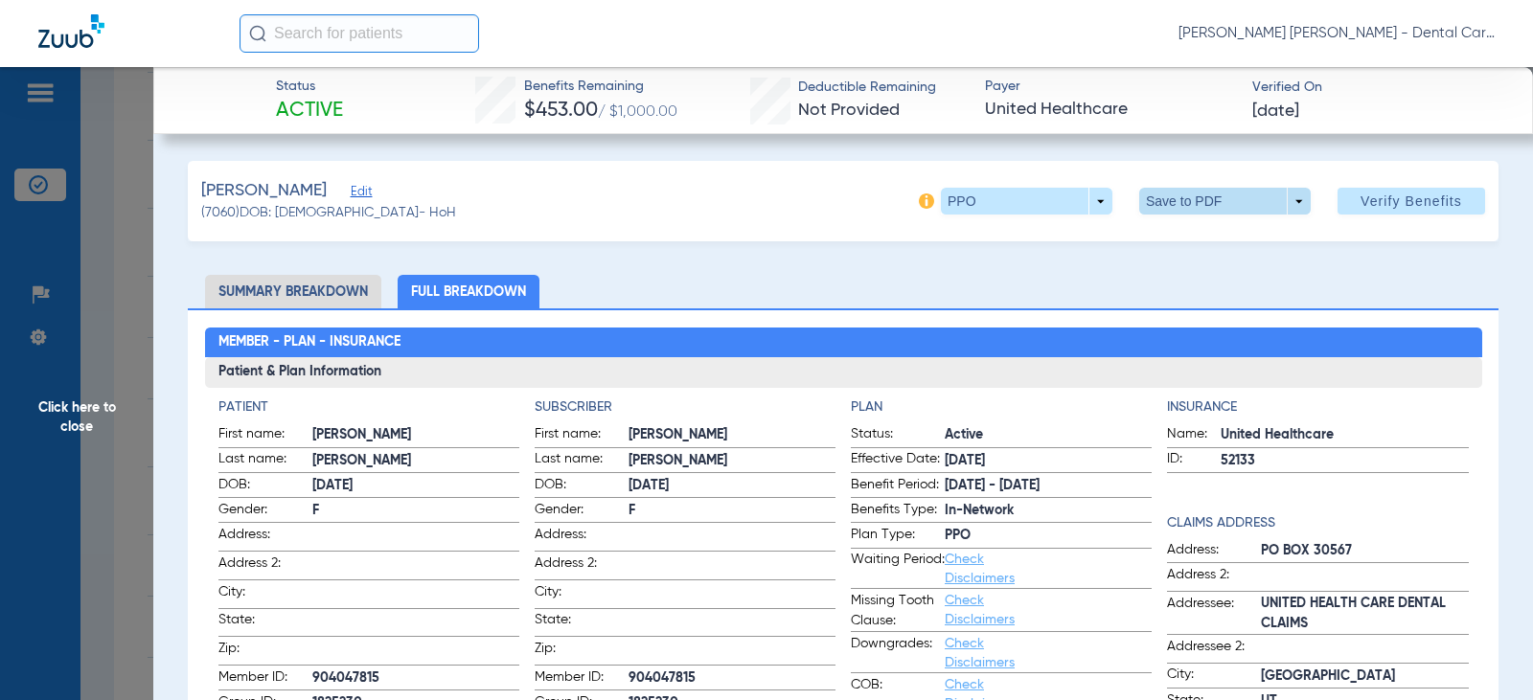
click at [1203, 192] on span at bounding box center [1225, 201] width 46 height 46
click at [1205, 240] on span "Save to PDF" at bounding box center [1217, 239] width 76 height 13
click at [59, 400] on span "Click here to close" at bounding box center [76, 417] width 153 height 700
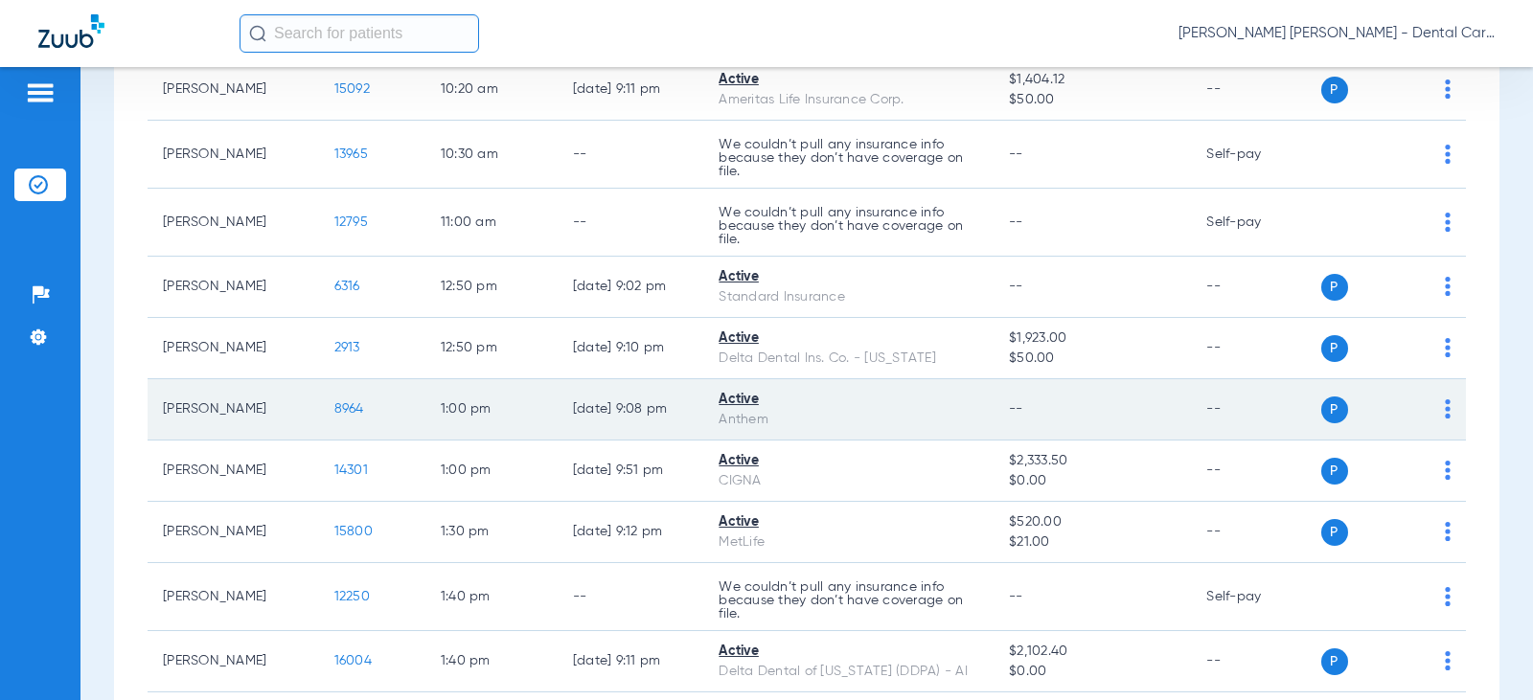
scroll to position [1437, 0]
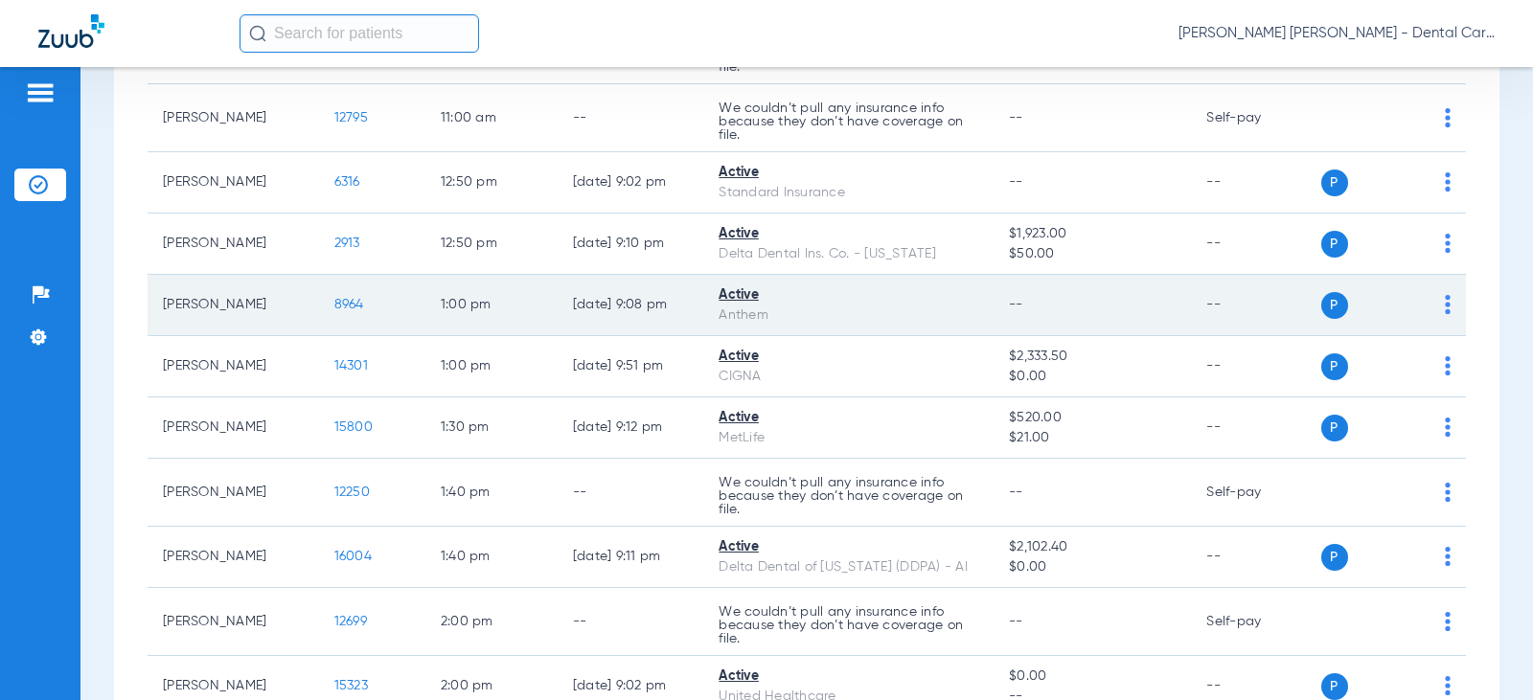
click at [334, 311] on span "8964" at bounding box center [349, 304] width 30 height 13
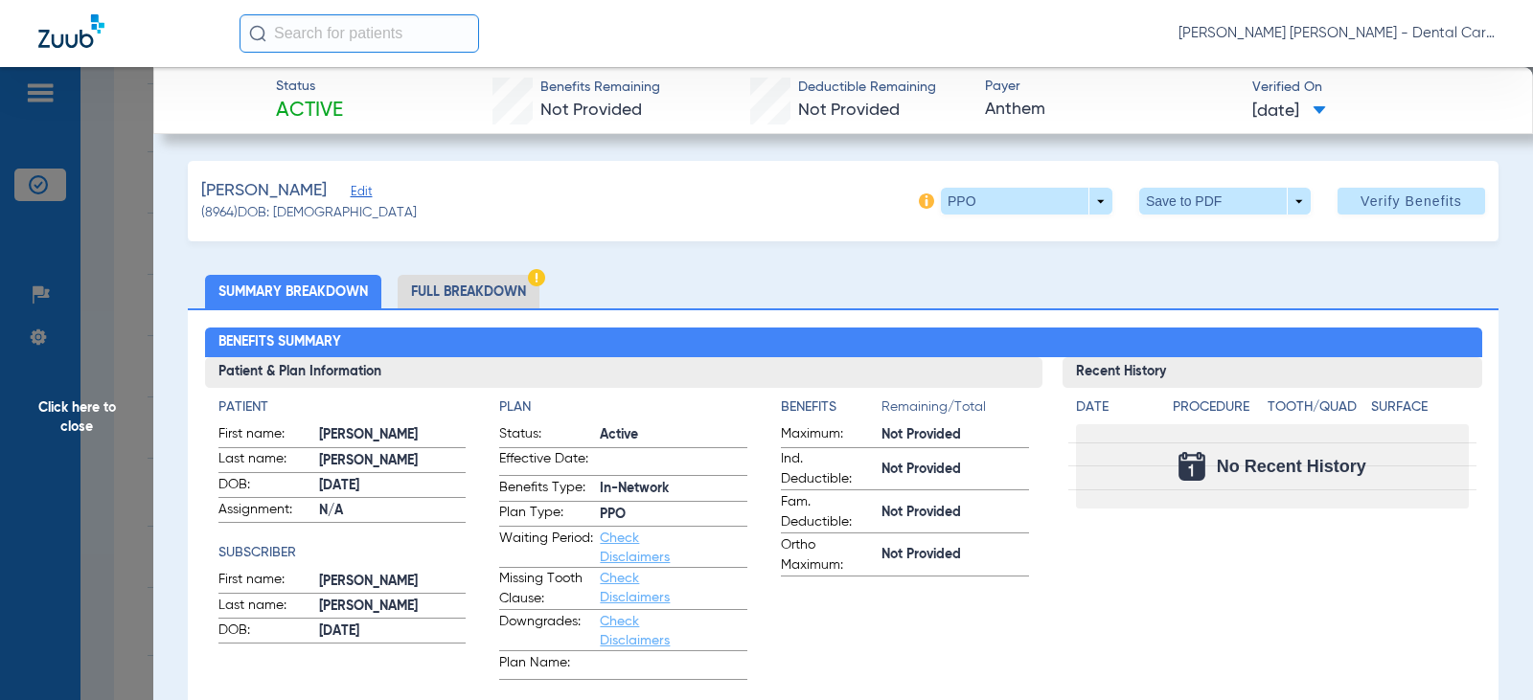
click at [475, 291] on li "Full Breakdown" at bounding box center [469, 292] width 142 height 34
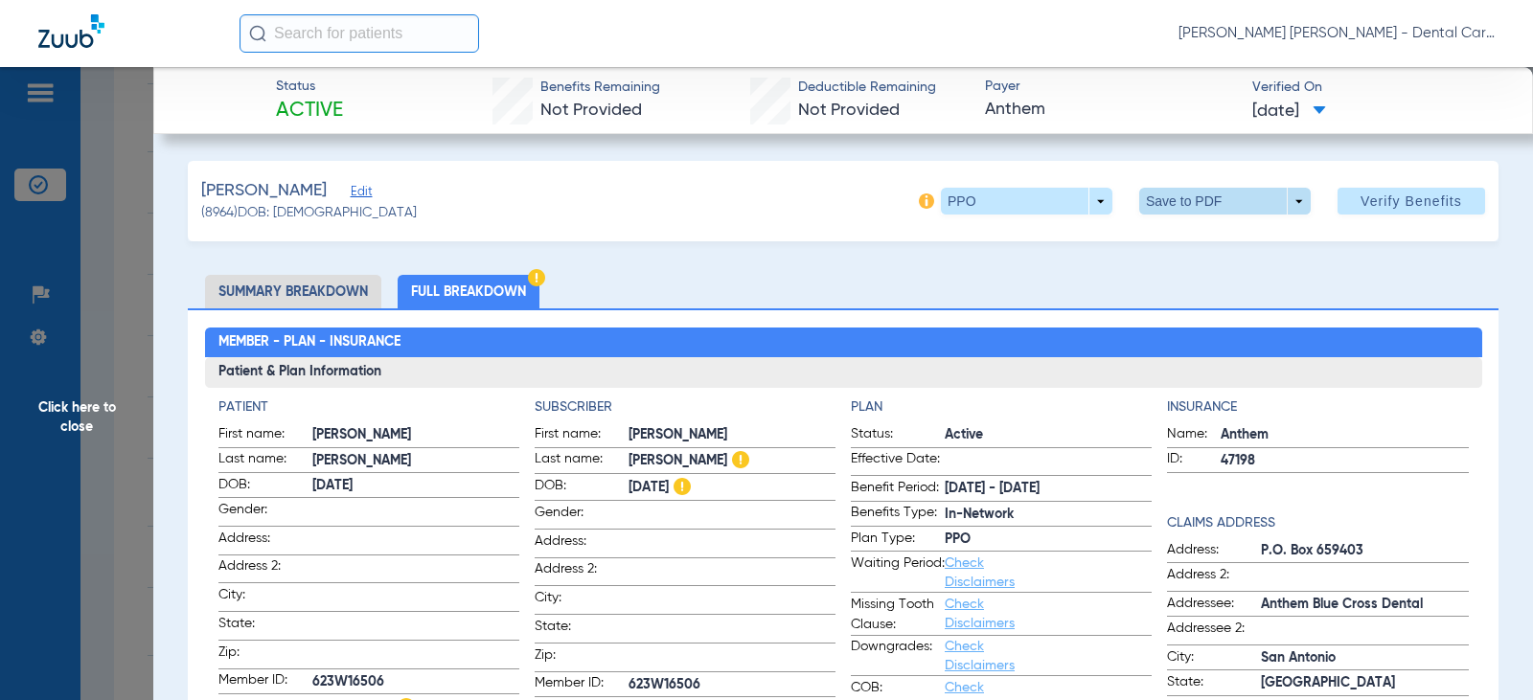
click at [1208, 195] on span at bounding box center [1225, 201] width 46 height 46
click at [1190, 249] on button "insert_drive_file Save to PDF" at bounding box center [1198, 239] width 145 height 38
click at [77, 414] on span "Click here to close" at bounding box center [76, 417] width 153 height 700
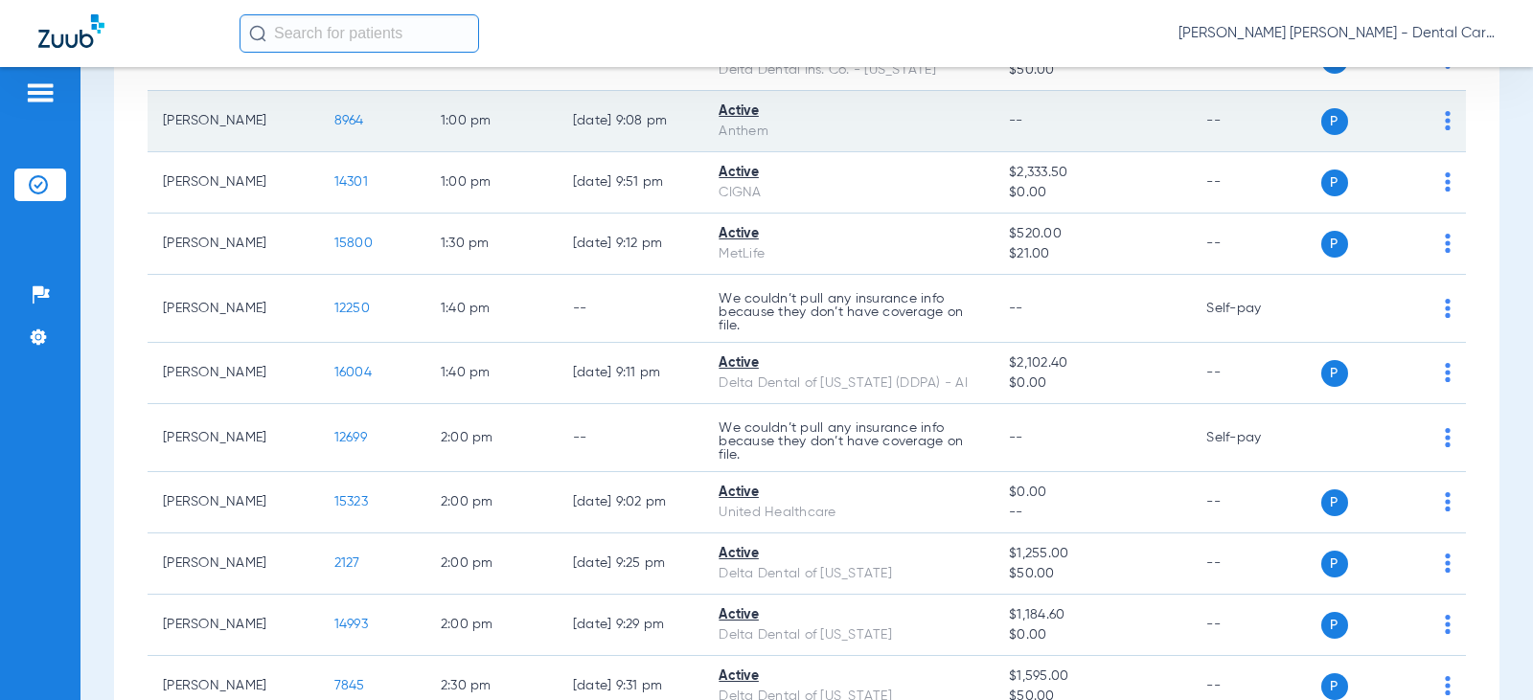
scroll to position [1629, 0]
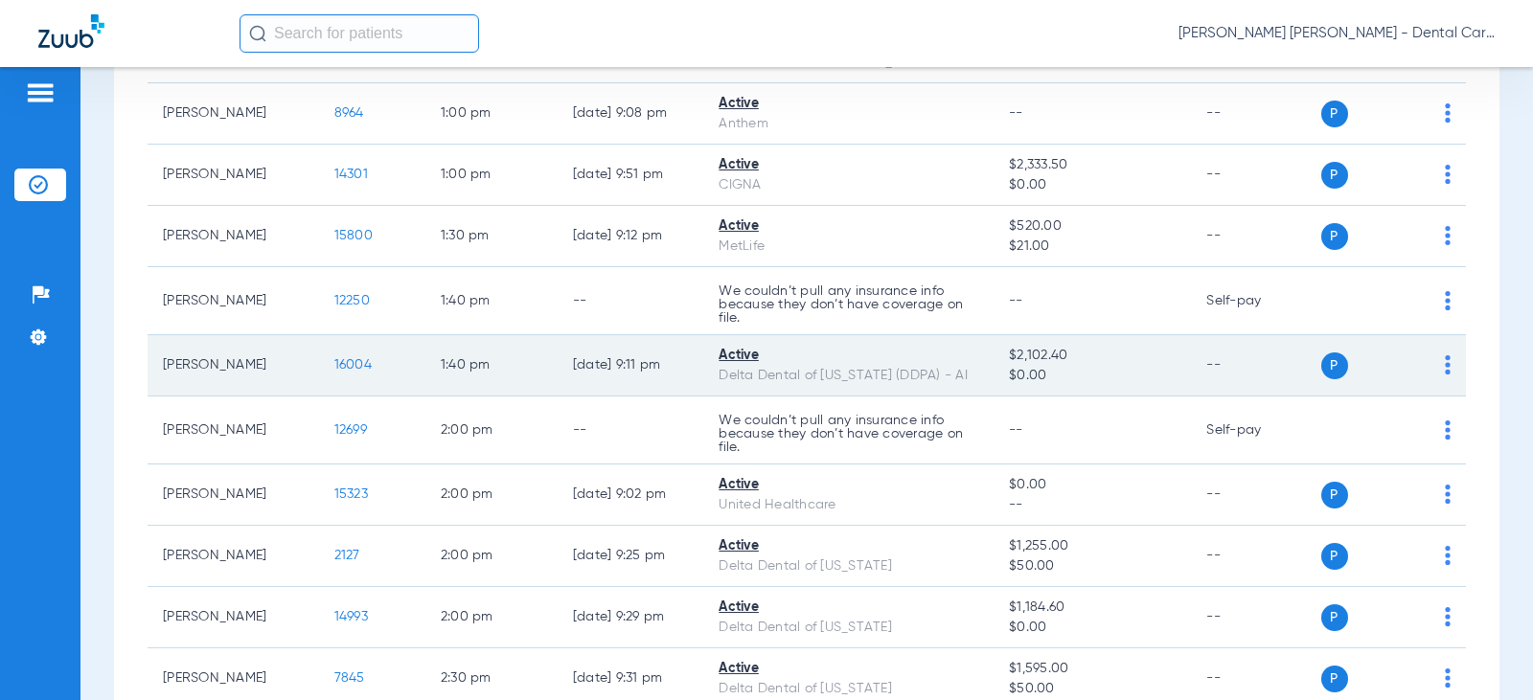
click at [342, 372] on span "16004" at bounding box center [352, 364] width 37 height 13
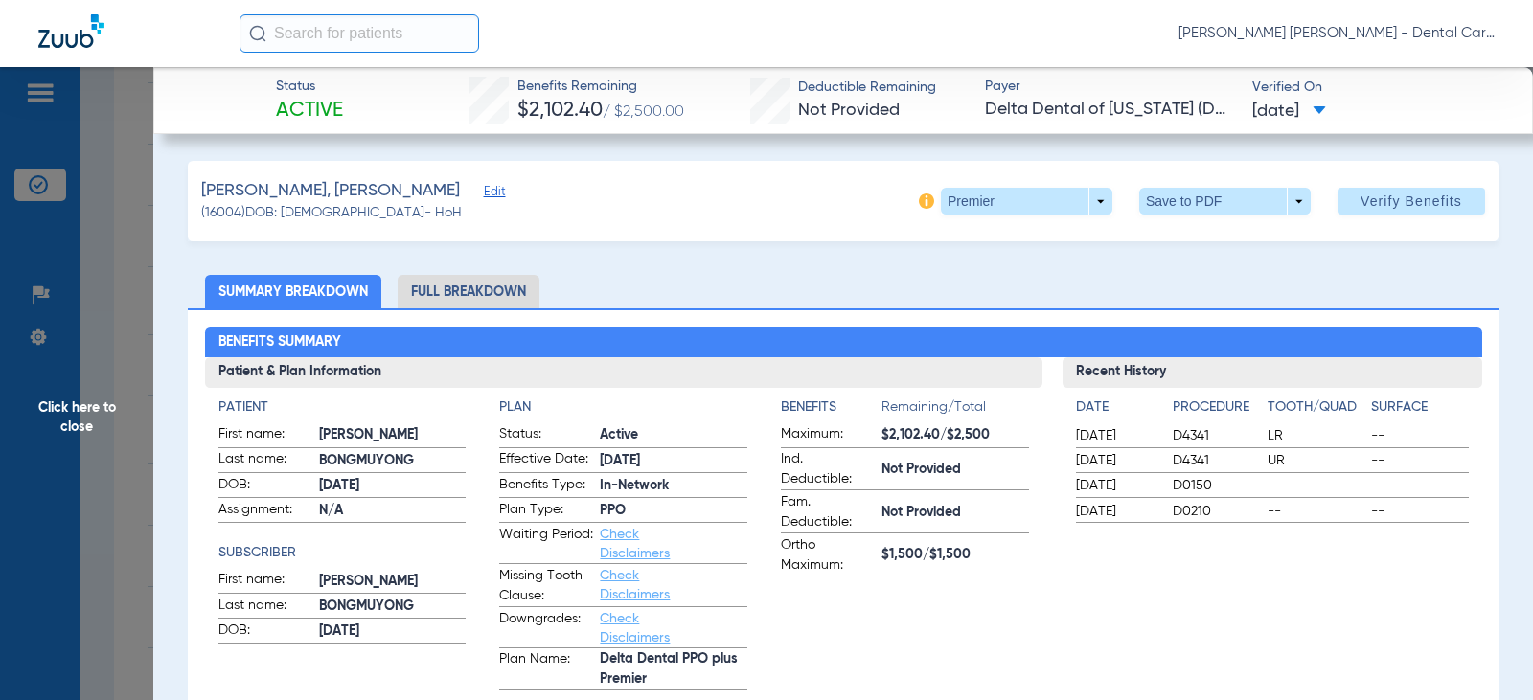
click at [477, 289] on li "Full Breakdown" at bounding box center [469, 292] width 142 height 34
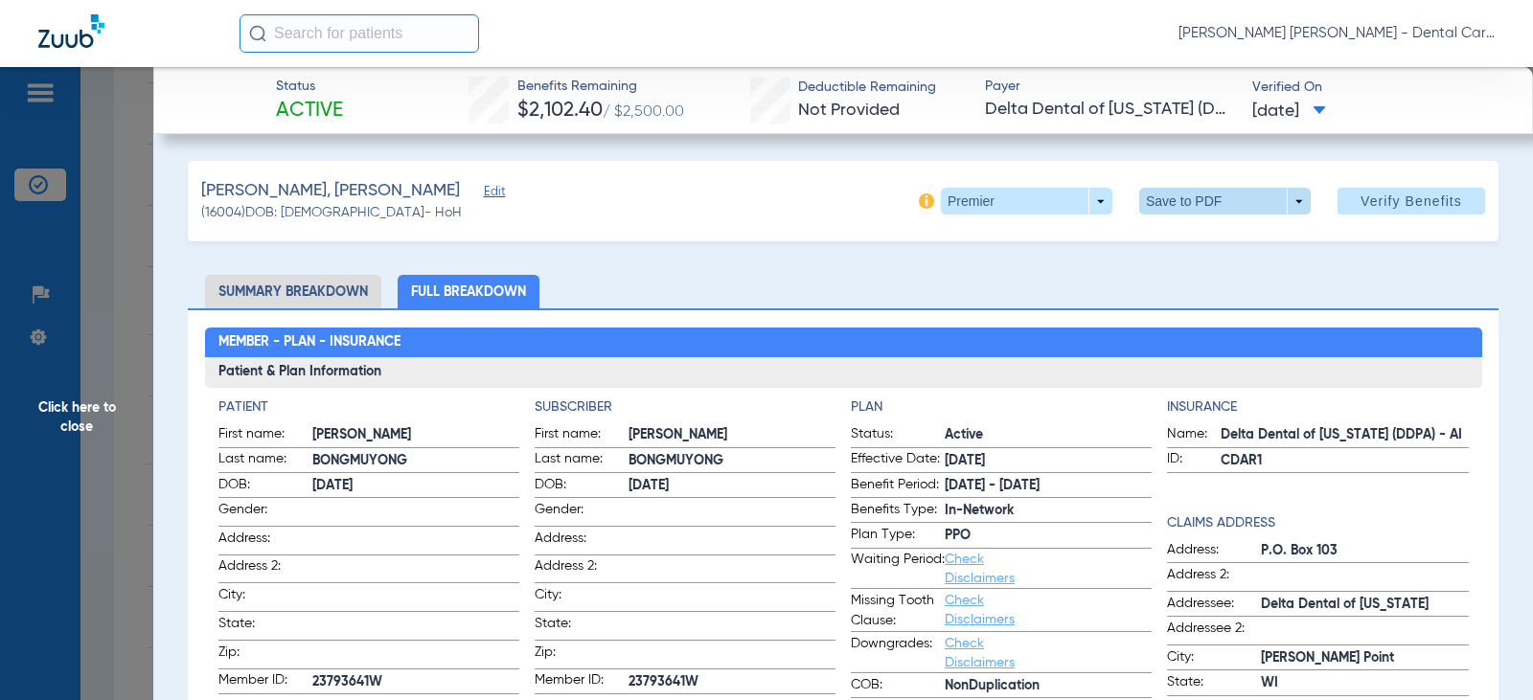
click at [1224, 196] on span at bounding box center [1225, 201] width 46 height 46
click at [1154, 245] on mat-icon "insert_drive_file" at bounding box center [1152, 239] width 23 height 23
click at [77, 414] on span "Click here to close" at bounding box center [76, 417] width 153 height 700
